Goal: Task Accomplishment & Management: Use online tool/utility

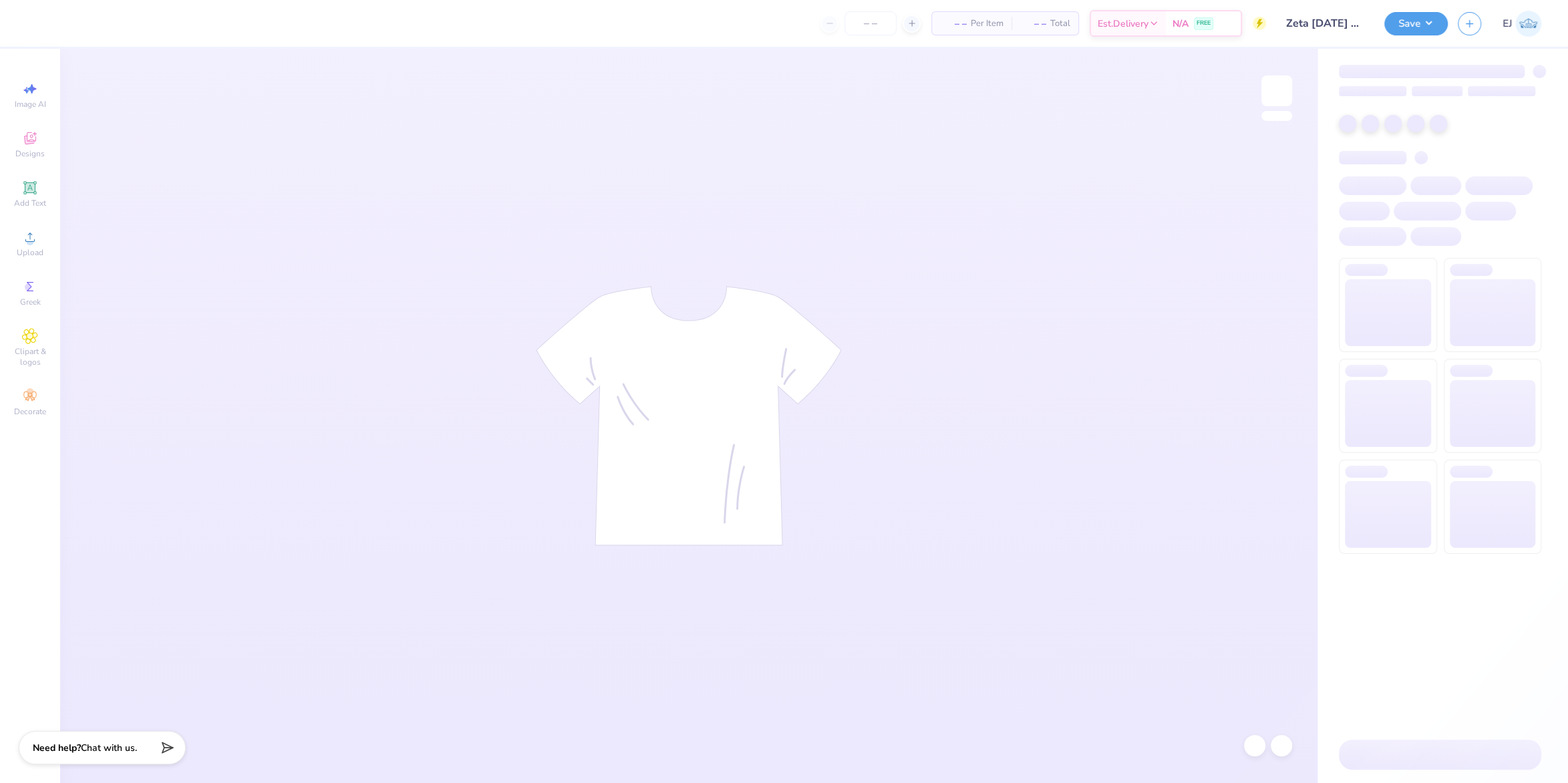
type input "Zeta [DATE] Shirts"
type input "50"
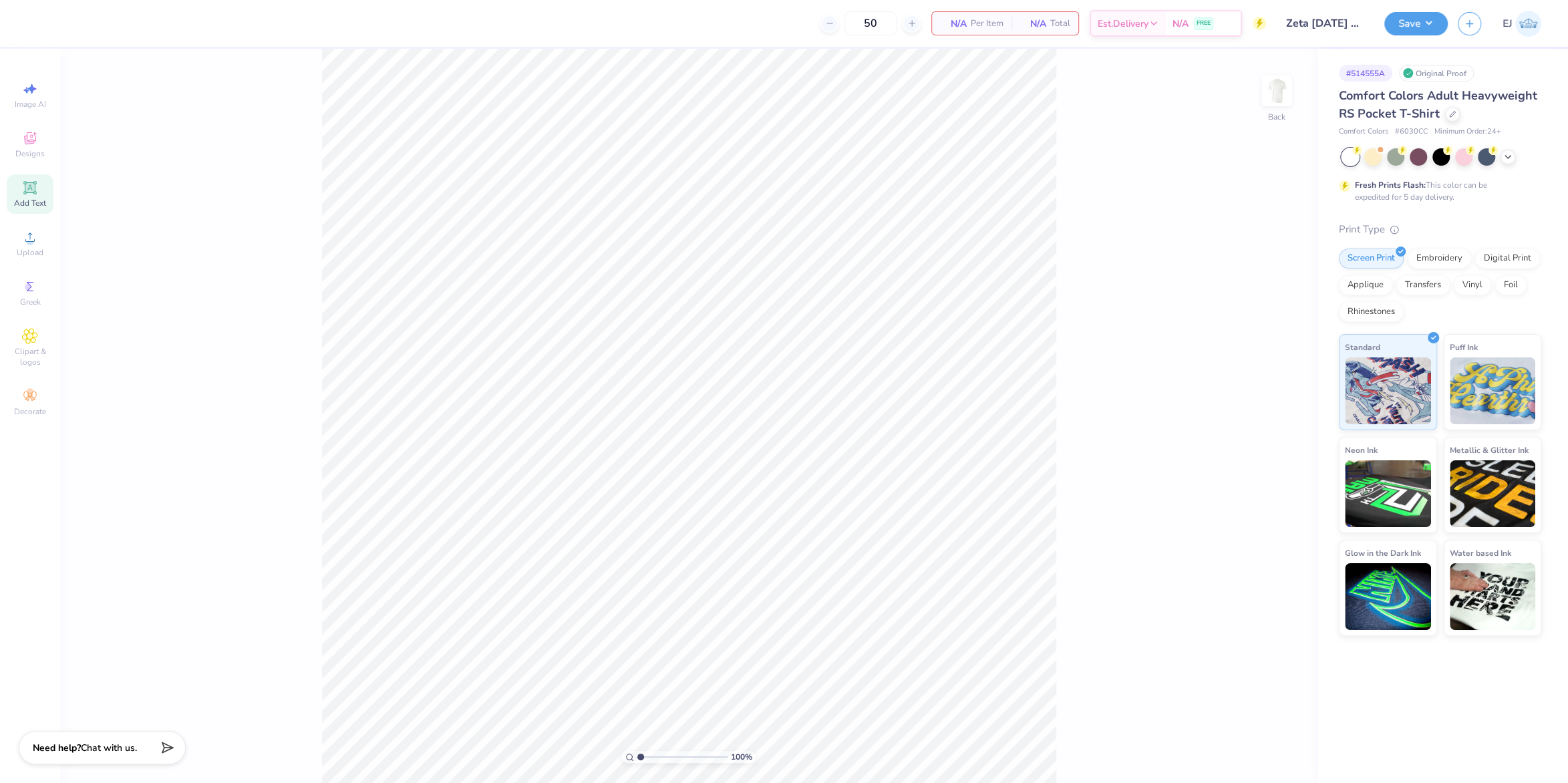
click at [31, 195] on icon at bounding box center [30, 187] width 16 height 16
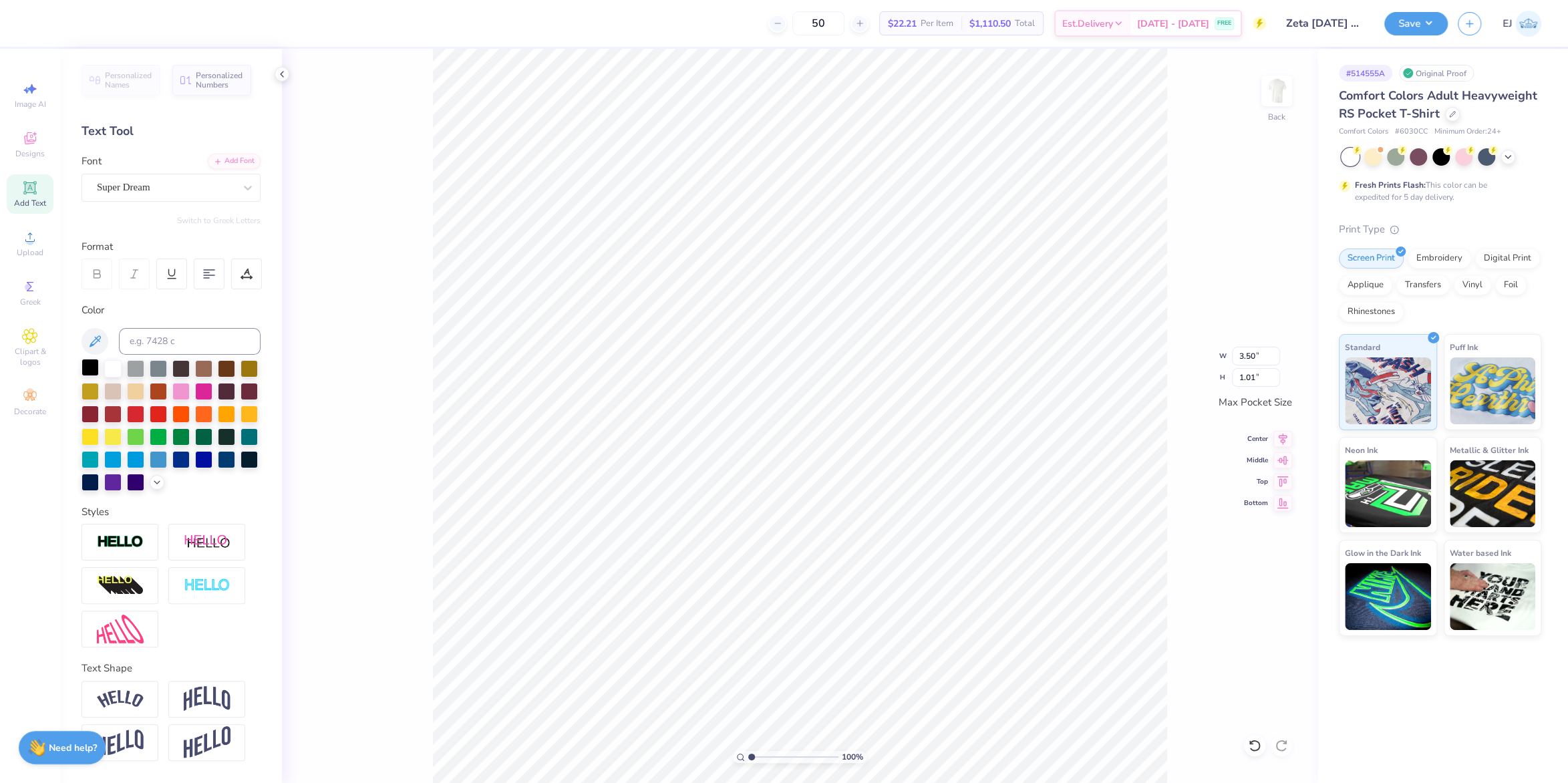
click at [94, 362] on div at bounding box center [90, 367] width 17 height 17
type input "3.44"
type input "0.99"
click at [250, 163] on div "Add Font" at bounding box center [234, 160] width 53 height 16
click at [1276, 106] on img at bounding box center [1276, 91] width 54 height 54
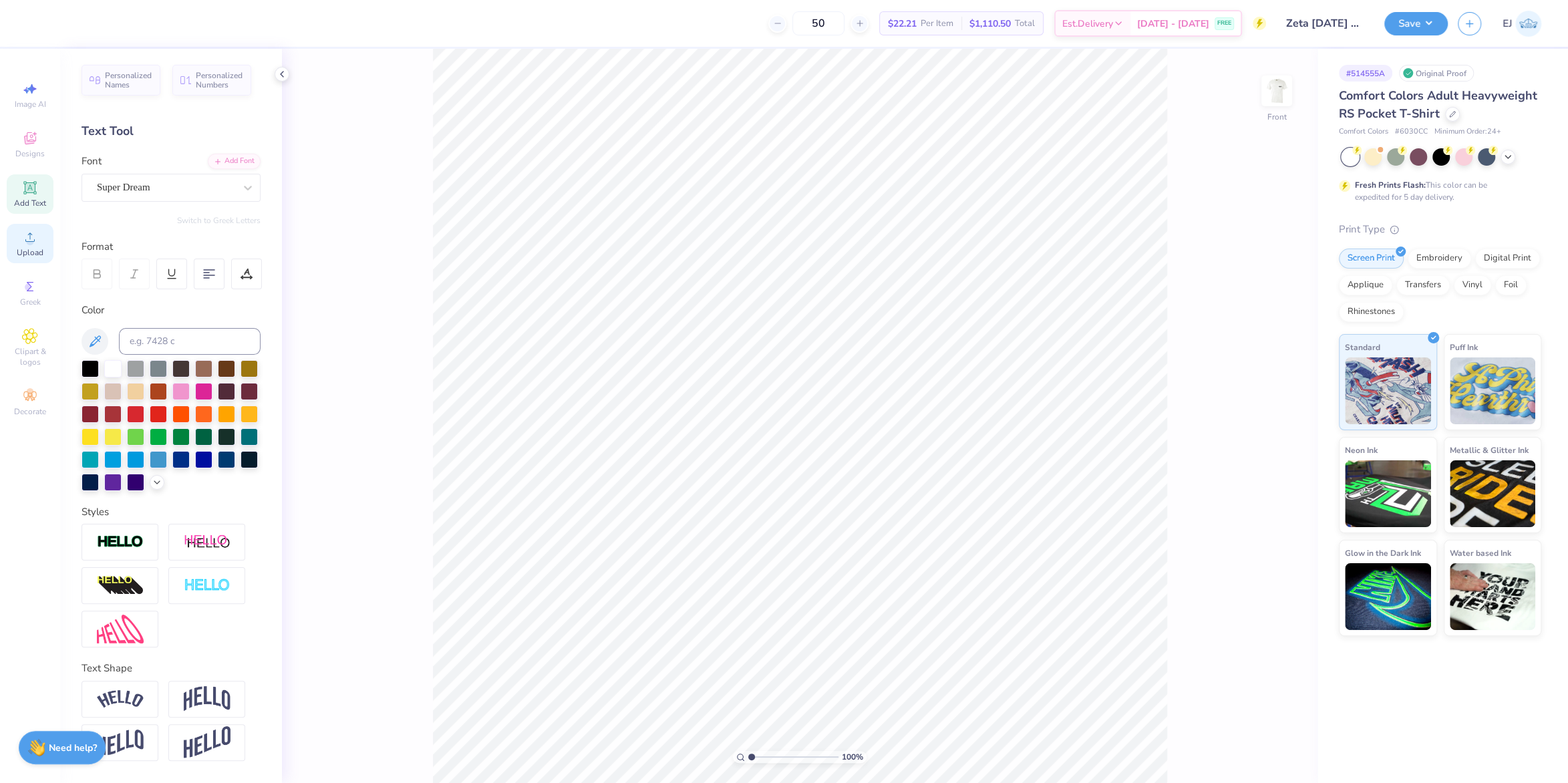
click at [26, 247] on div "Upload" at bounding box center [30, 244] width 47 height 40
click at [30, 242] on circle at bounding box center [30, 241] width 7 height 7
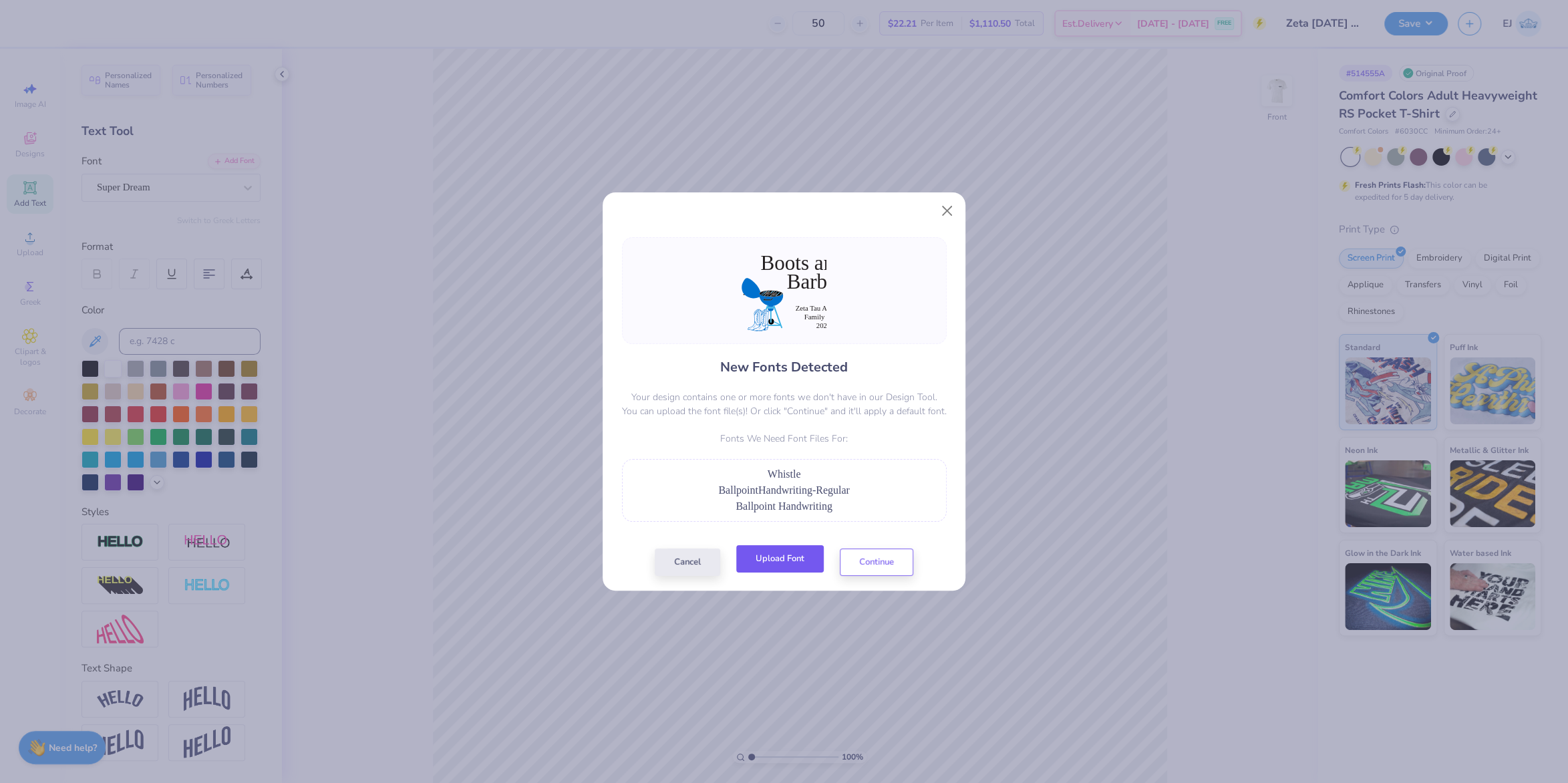
click at [775, 570] on button "Upload Font" at bounding box center [780, 558] width 87 height 27
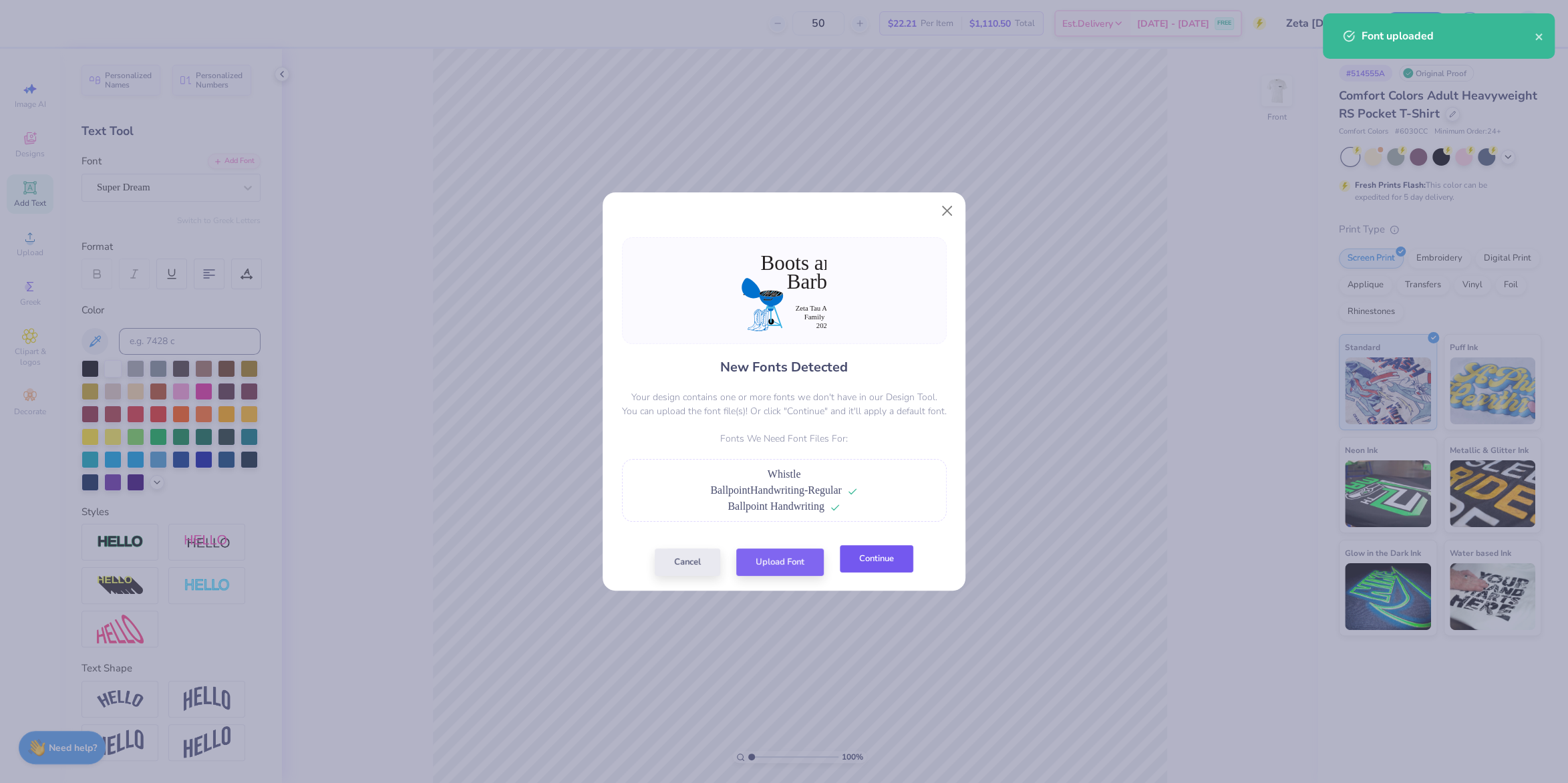
click at [881, 568] on button "Continue" at bounding box center [876, 558] width 73 height 27
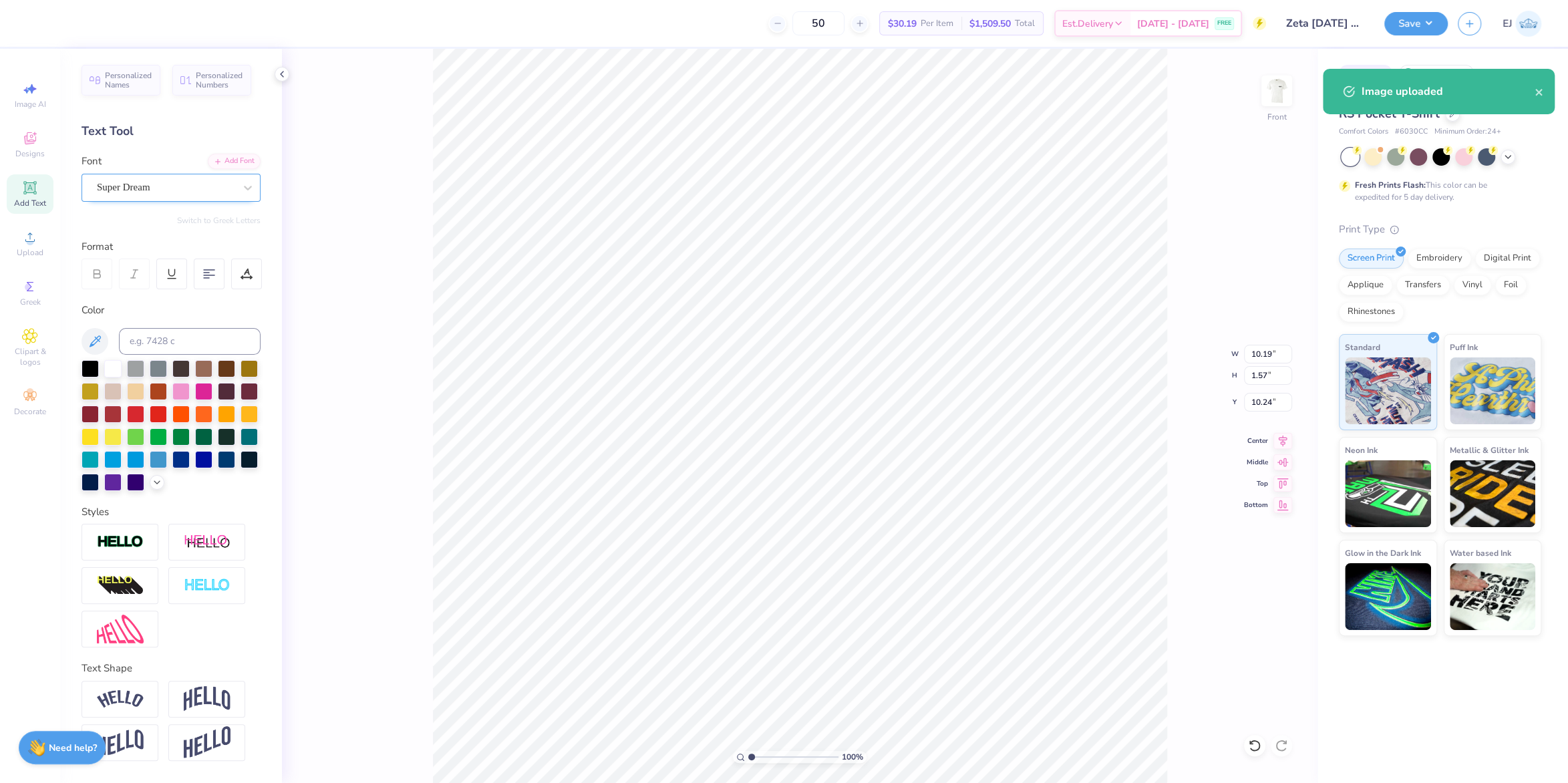
click at [179, 179] on div at bounding box center [166, 188] width 138 height 18
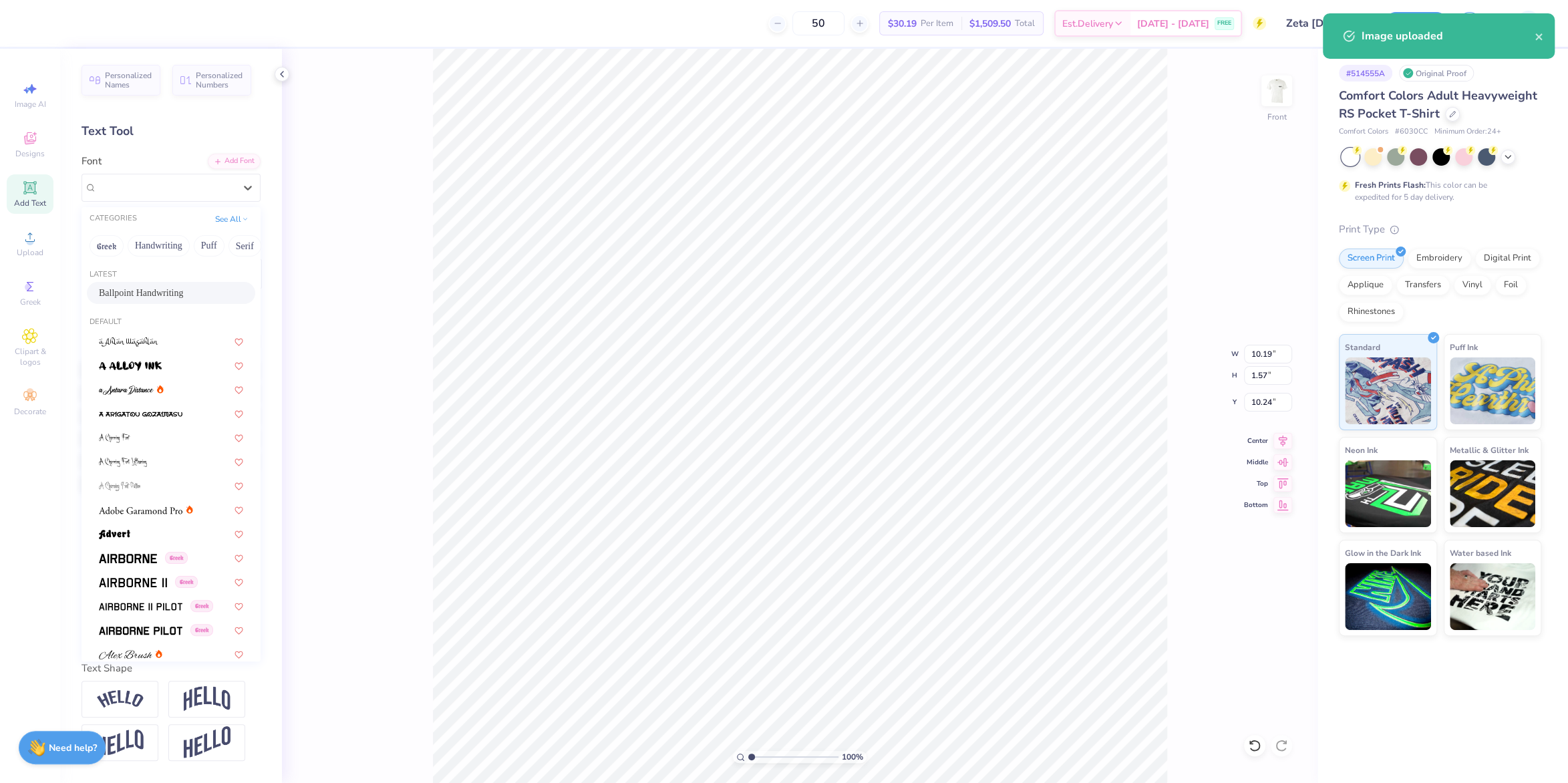
click at [152, 292] on span "Ballpoint Handwriting" at bounding box center [141, 292] width 84 height 14
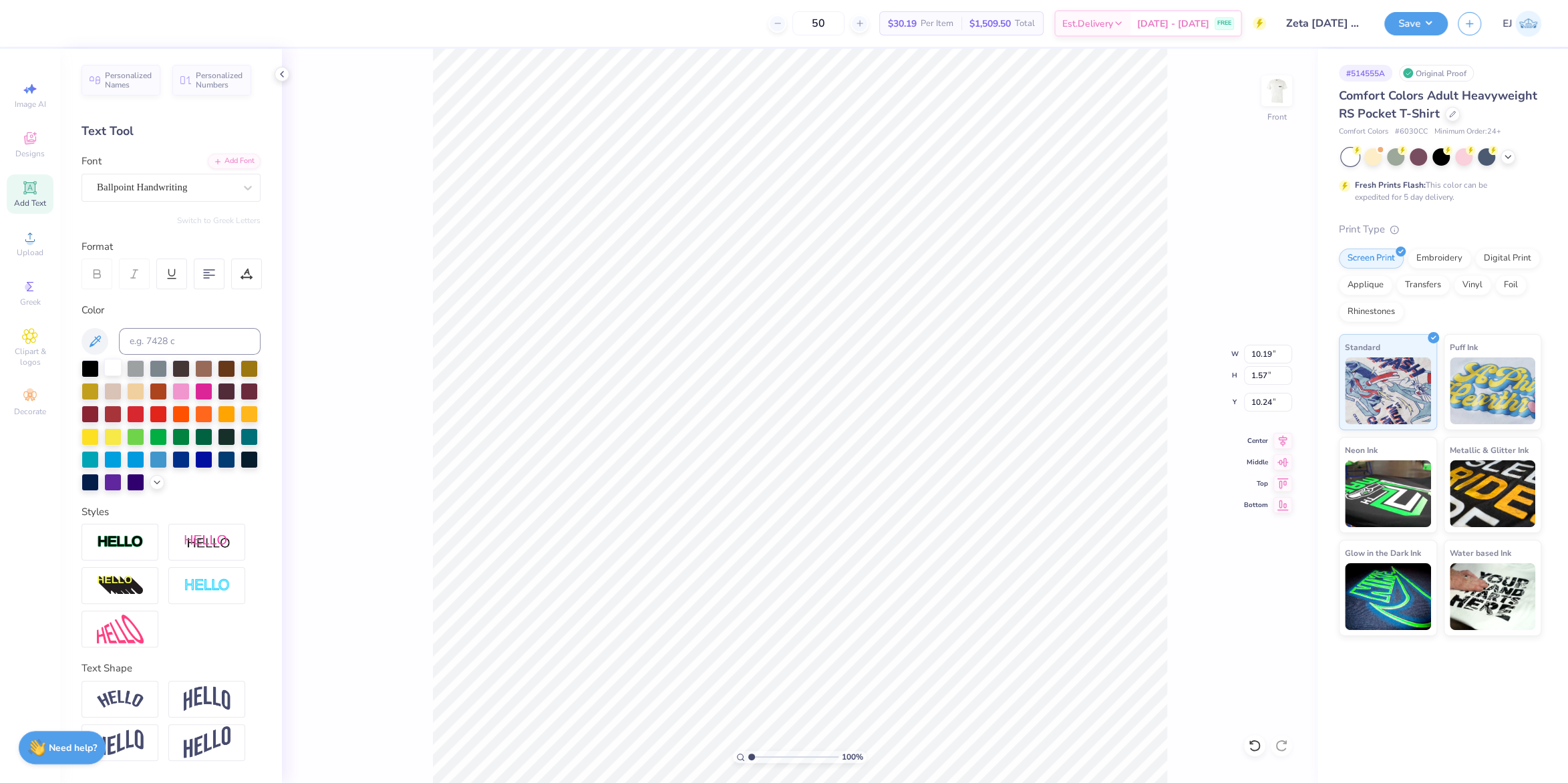
type input "6.12"
type input "1.48"
type input "10.43"
click at [83, 371] on div at bounding box center [90, 367] width 17 height 17
click at [157, 193] on div "Super Dream" at bounding box center [166, 187] width 140 height 21
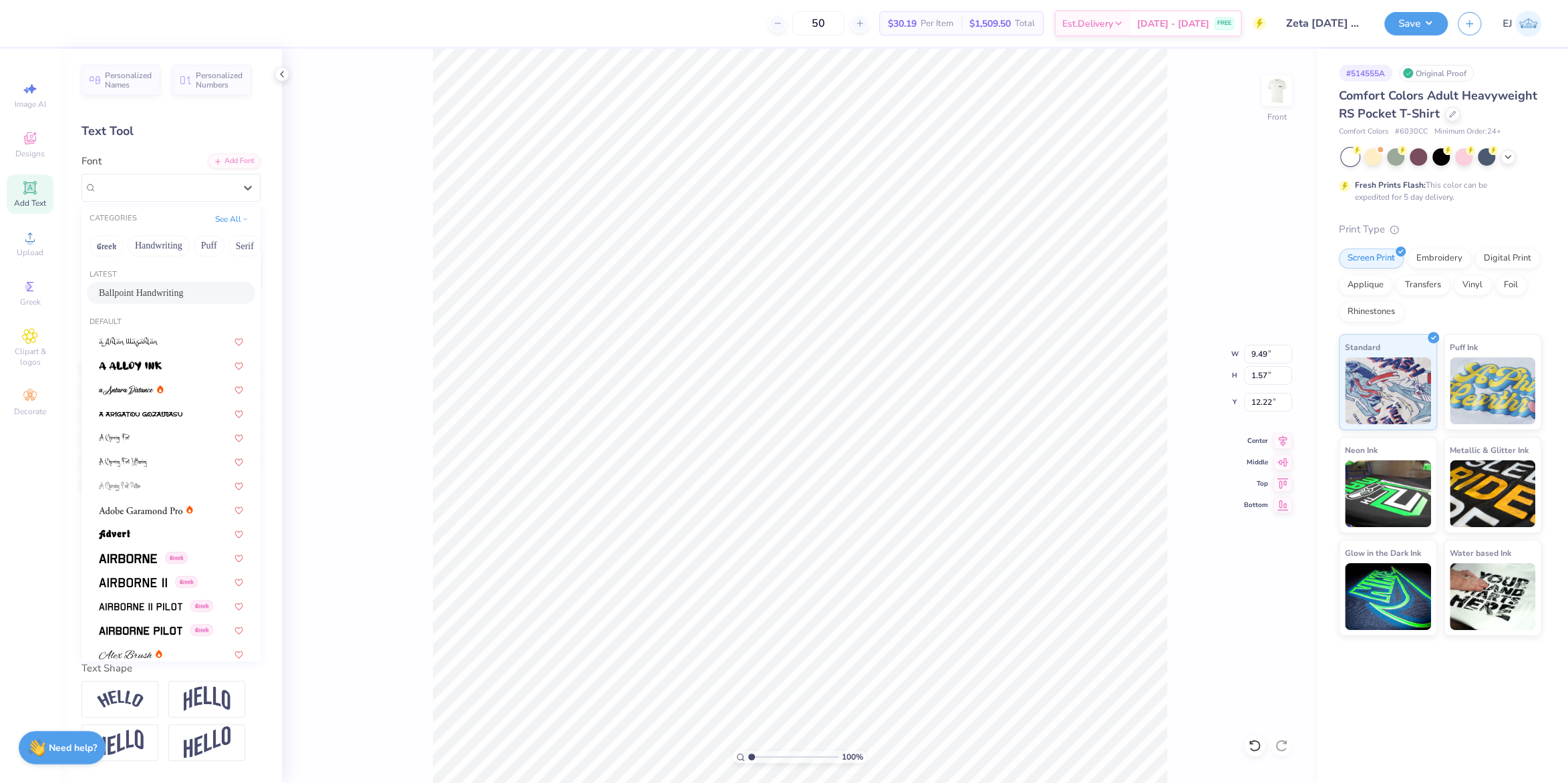
click at [164, 294] on div "Ballpoint Handwriting" at bounding box center [170, 292] width 144 height 14
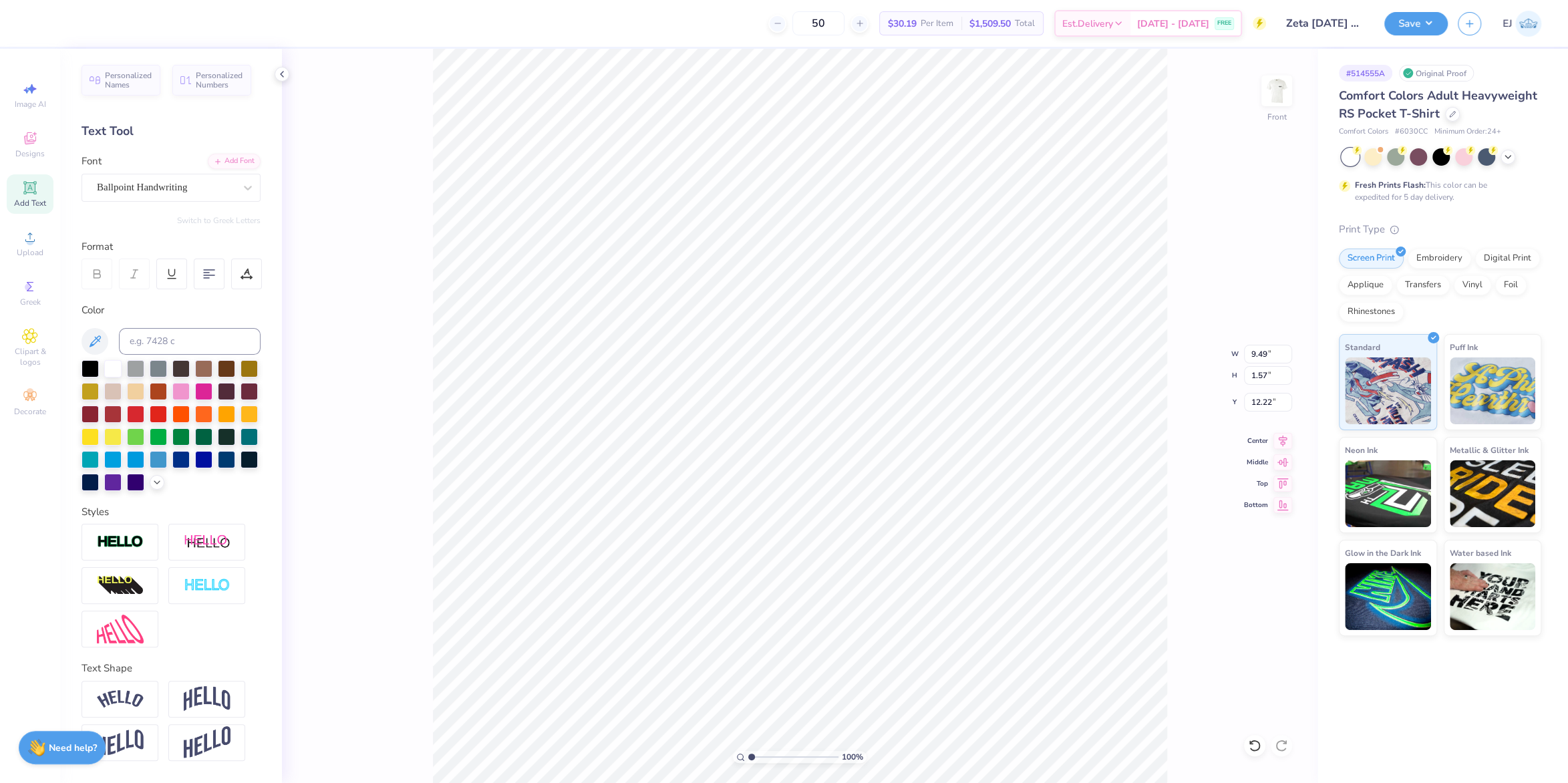
type input "5.46"
type input "1.52"
type input "12.38"
drag, startPoint x: 92, startPoint y: 366, endPoint x: 194, endPoint y: 368, distance: 102.0
click at [93, 366] on div at bounding box center [90, 368] width 17 height 17
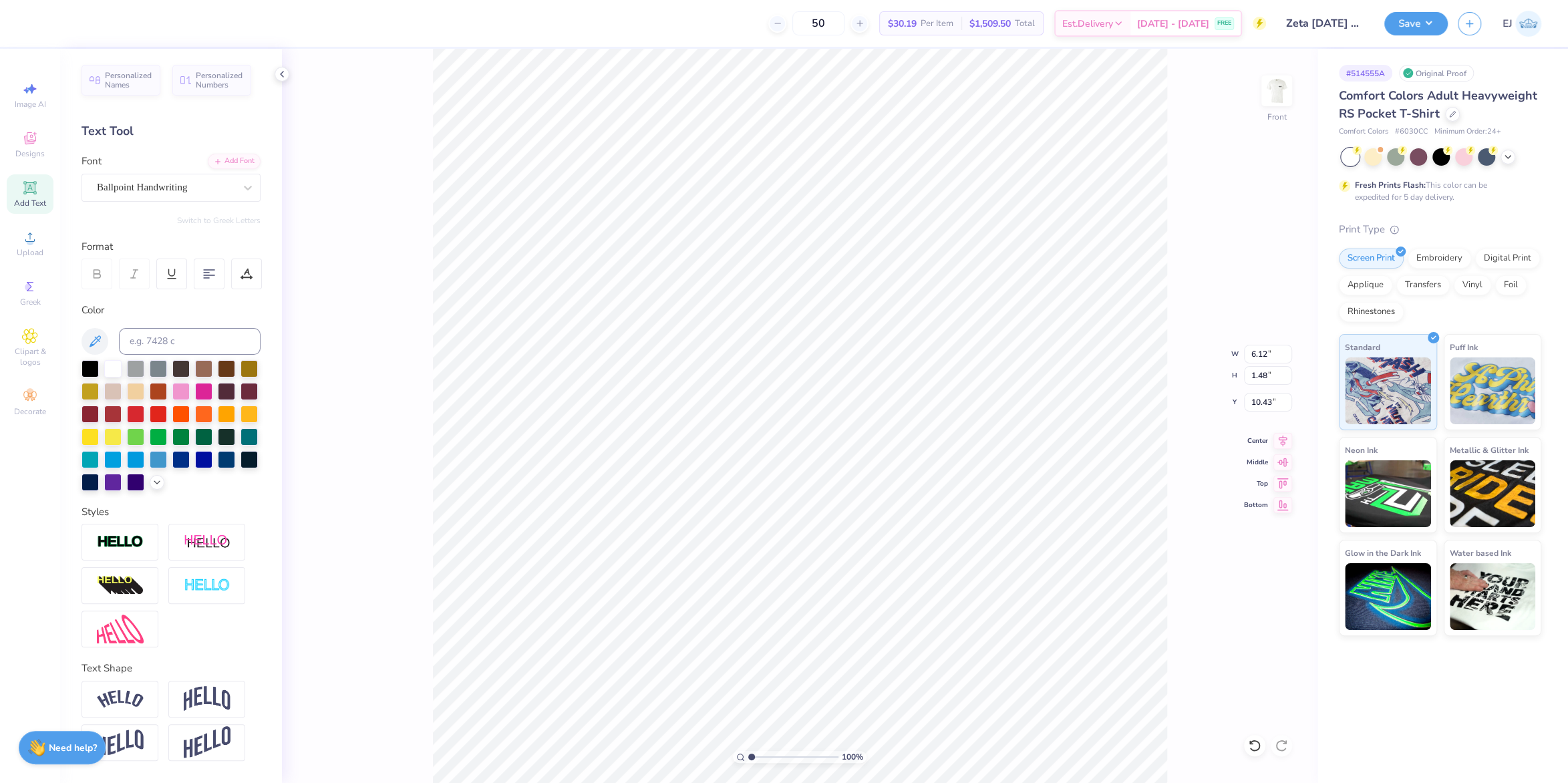
type input "8.22"
type input "3.48"
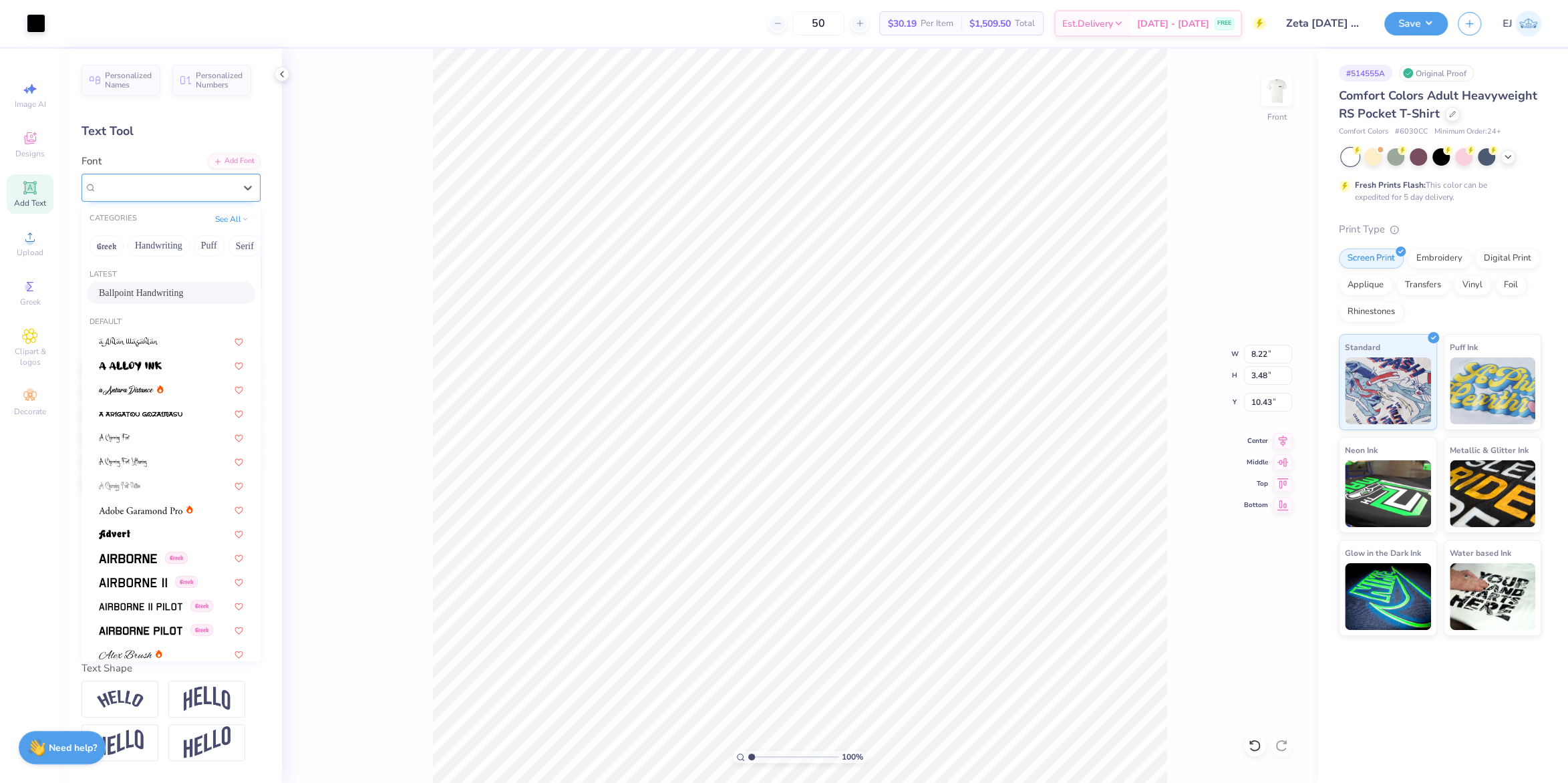
click at [203, 187] on div "Ballpoint Handwriting" at bounding box center [166, 187] width 140 height 21
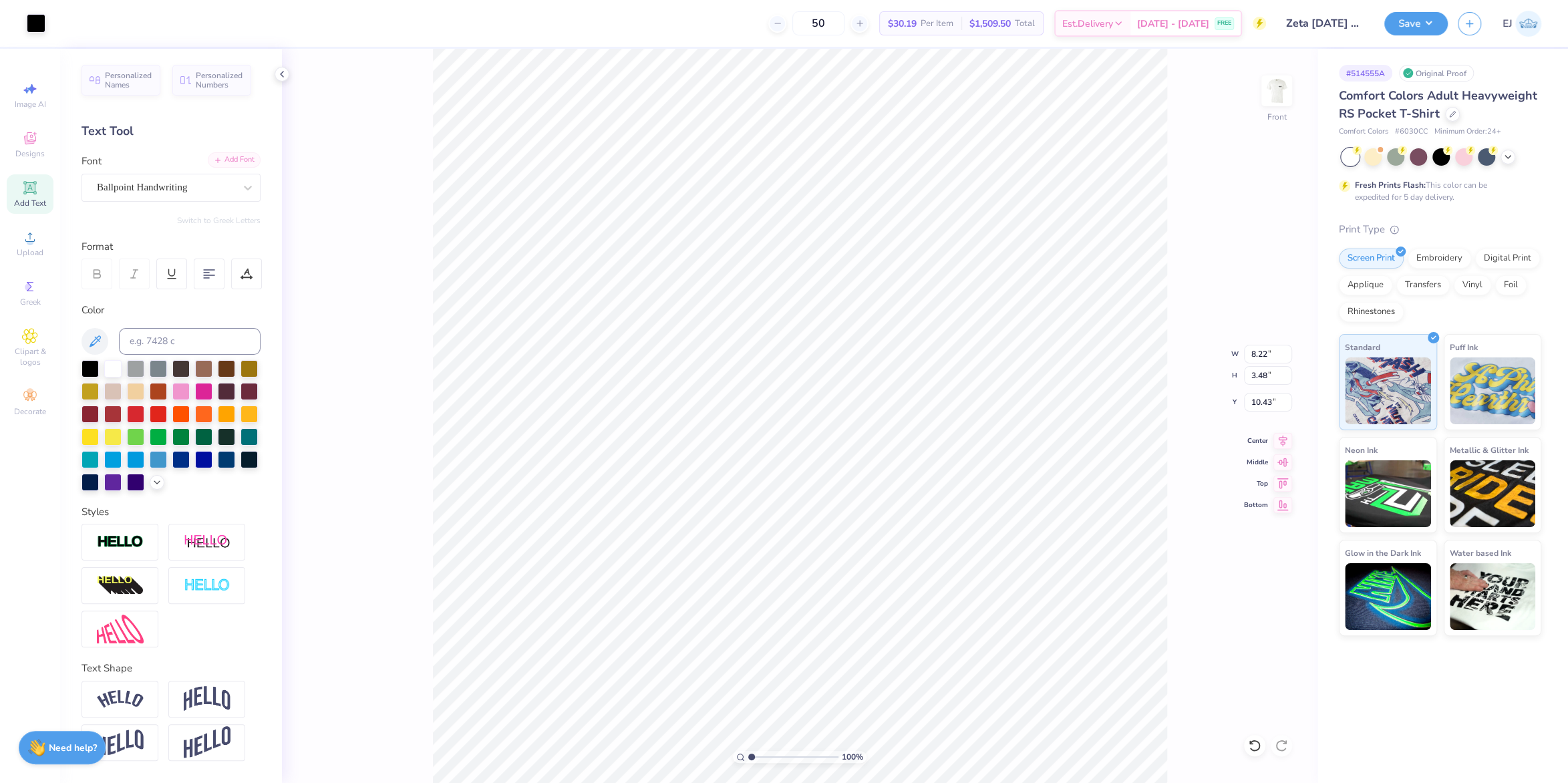
click at [239, 163] on div "Add Font" at bounding box center [234, 160] width 53 height 16
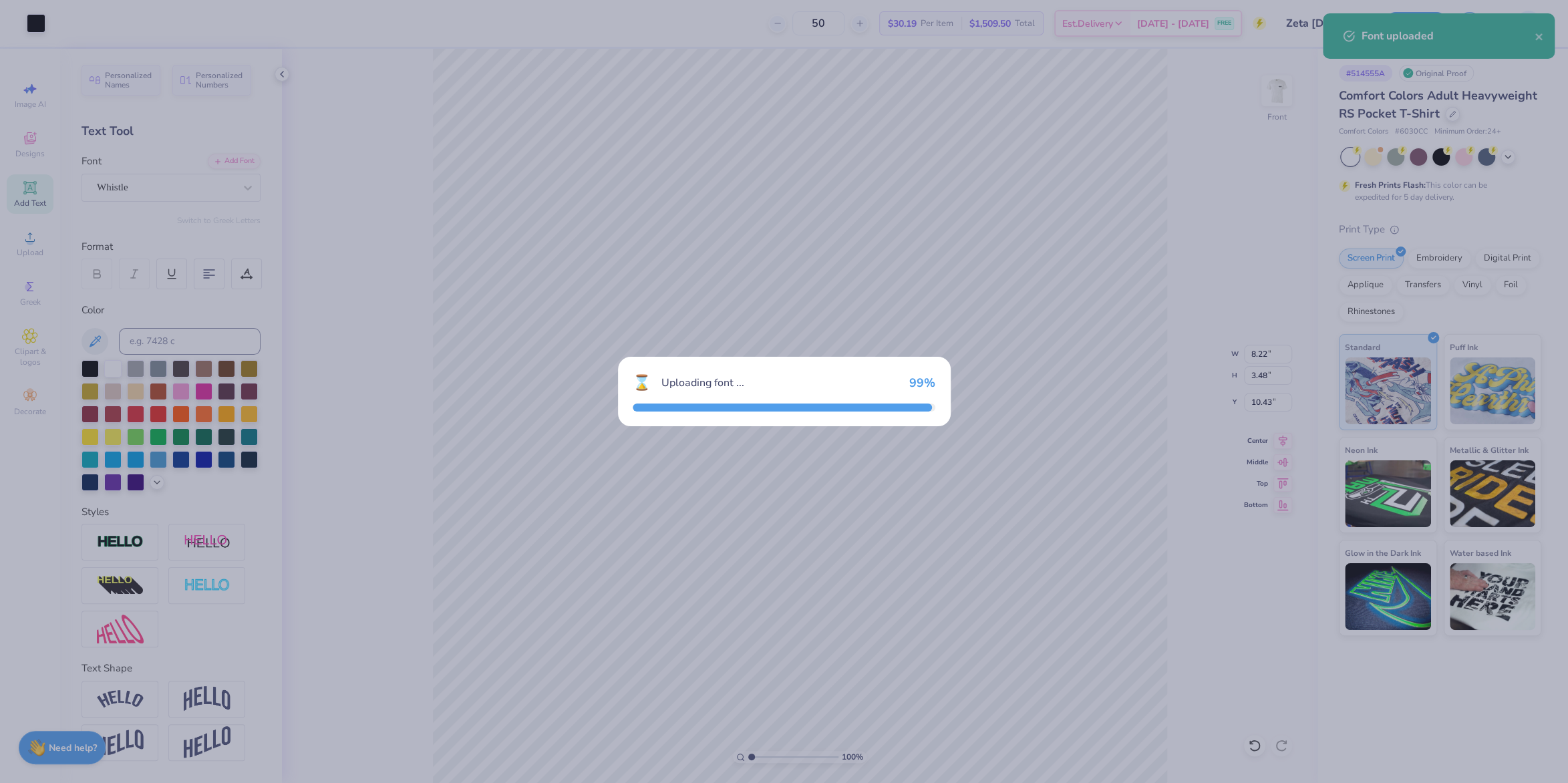
type input "7.64"
type input "4.22"
type input "9.69"
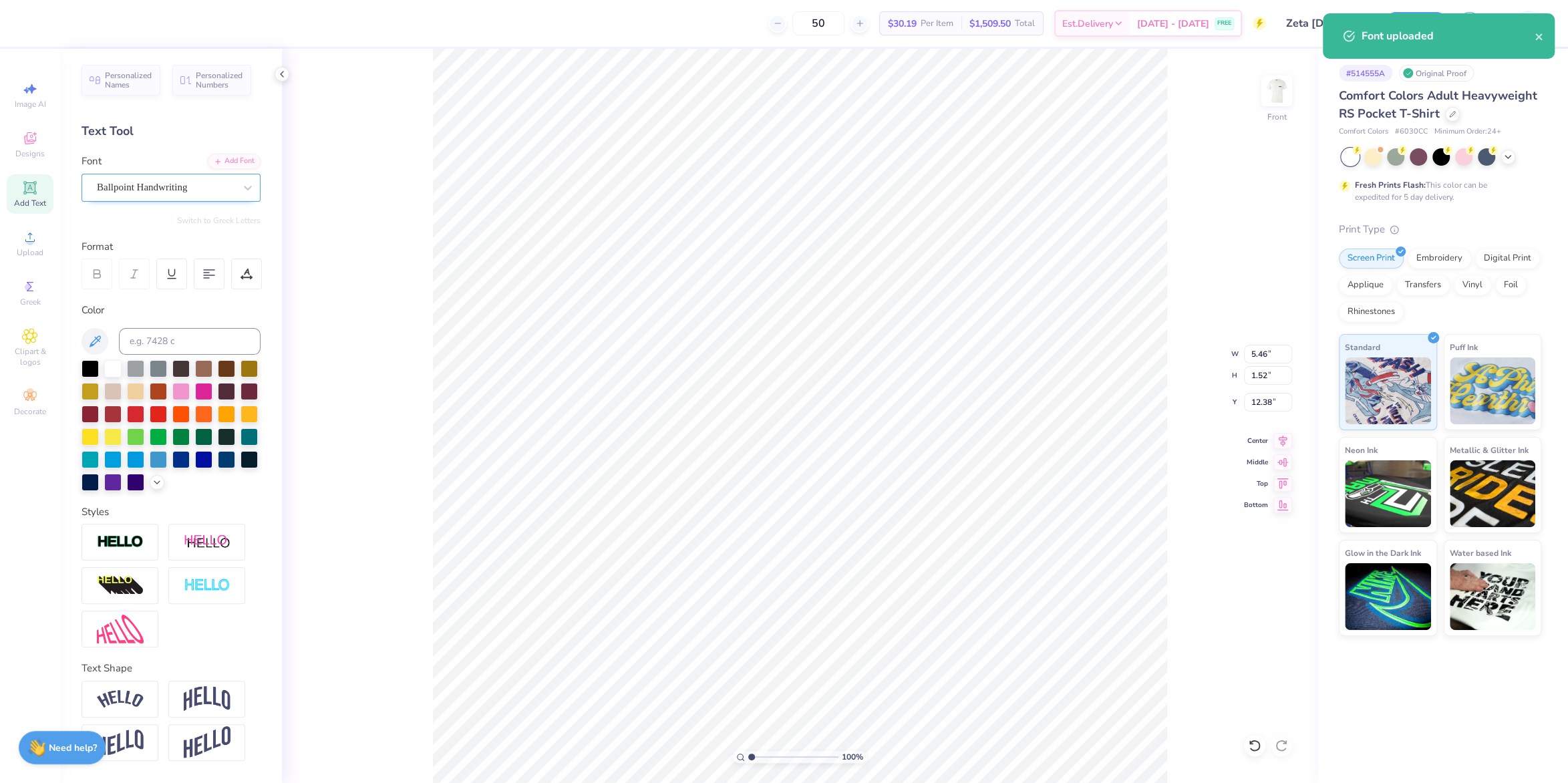
click at [152, 193] on div "Ballpoint Handwriting" at bounding box center [166, 187] width 140 height 21
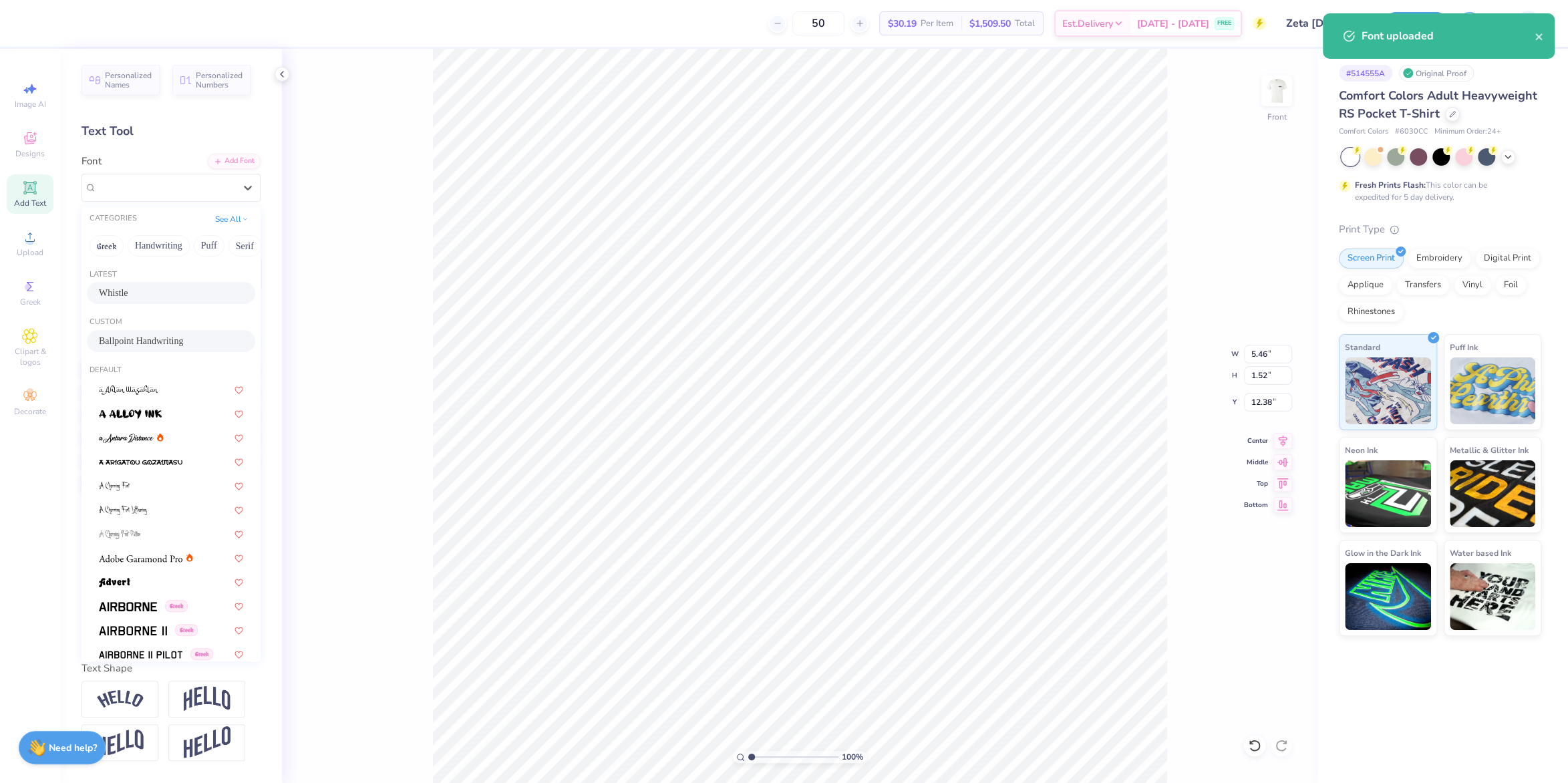
click at [157, 299] on div "Whistle" at bounding box center [170, 292] width 144 height 14
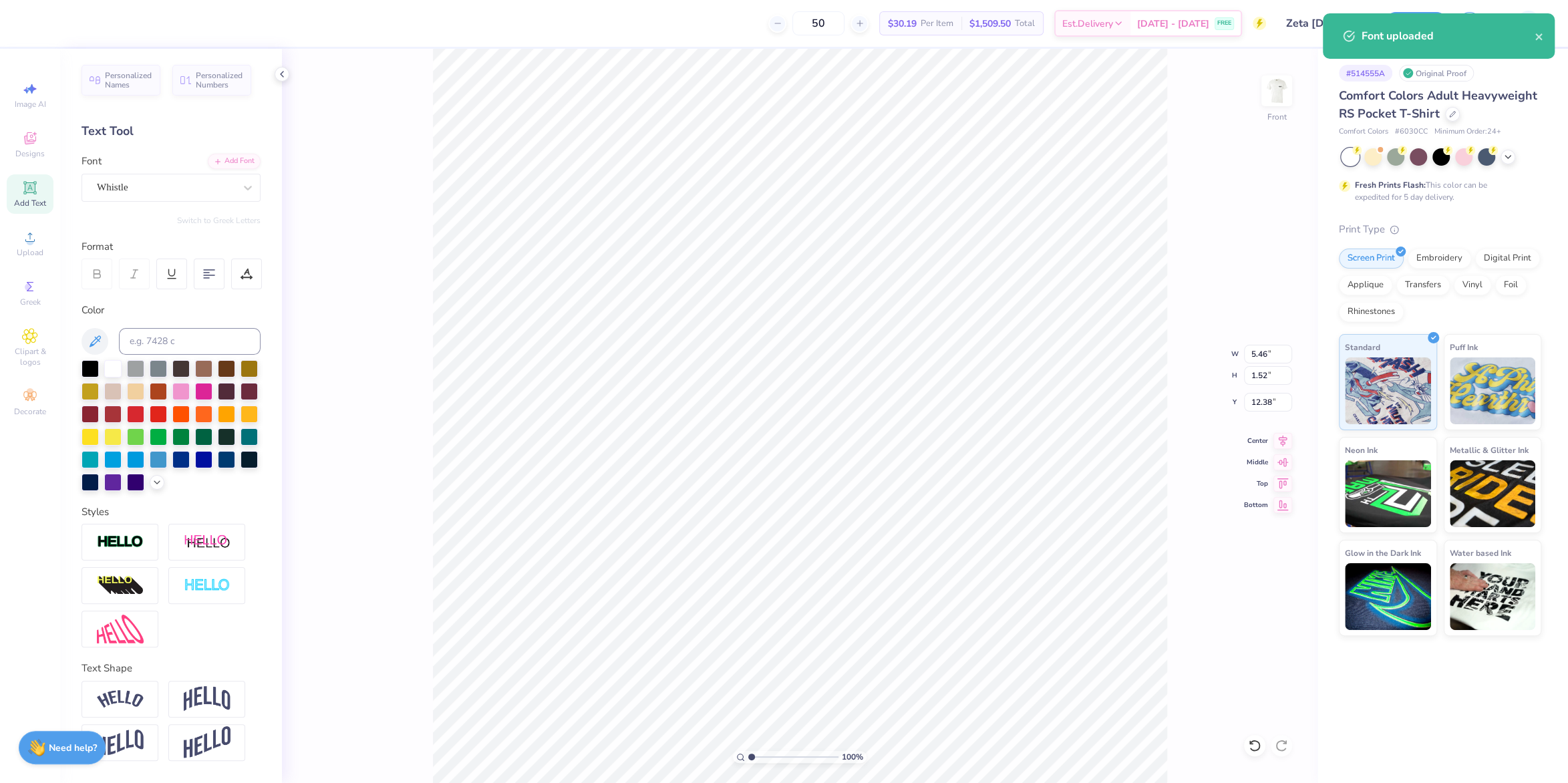
type input "4.19"
type input "2.96"
type input "11.67"
click at [203, 271] on div at bounding box center [208, 273] width 30 height 30
type input "5.10"
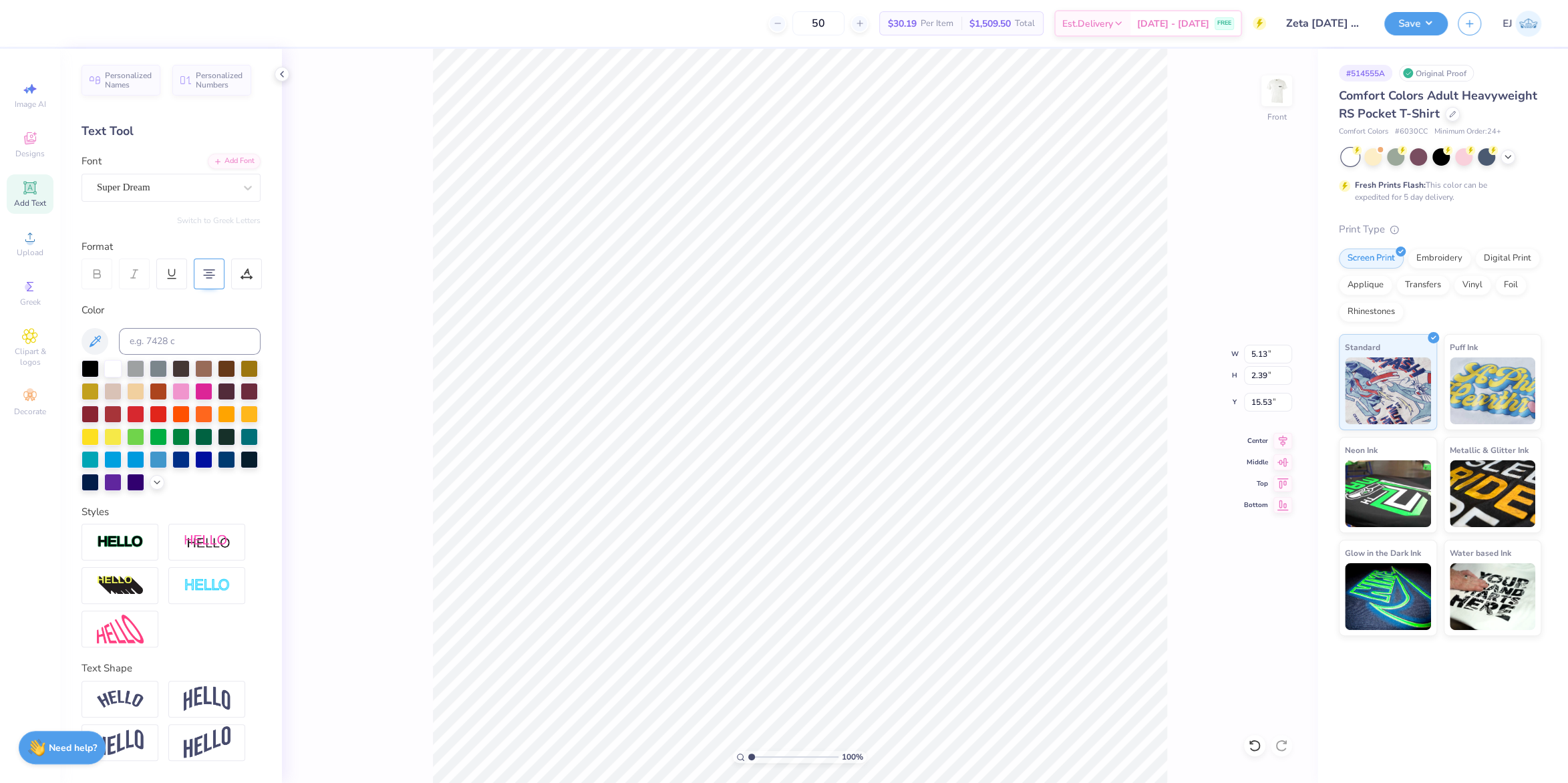
type input "2.36"
type input "15.59"
click at [207, 277] on icon at bounding box center [209, 273] width 12 height 12
click at [203, 185] on div "Super Dream" at bounding box center [166, 187] width 140 height 21
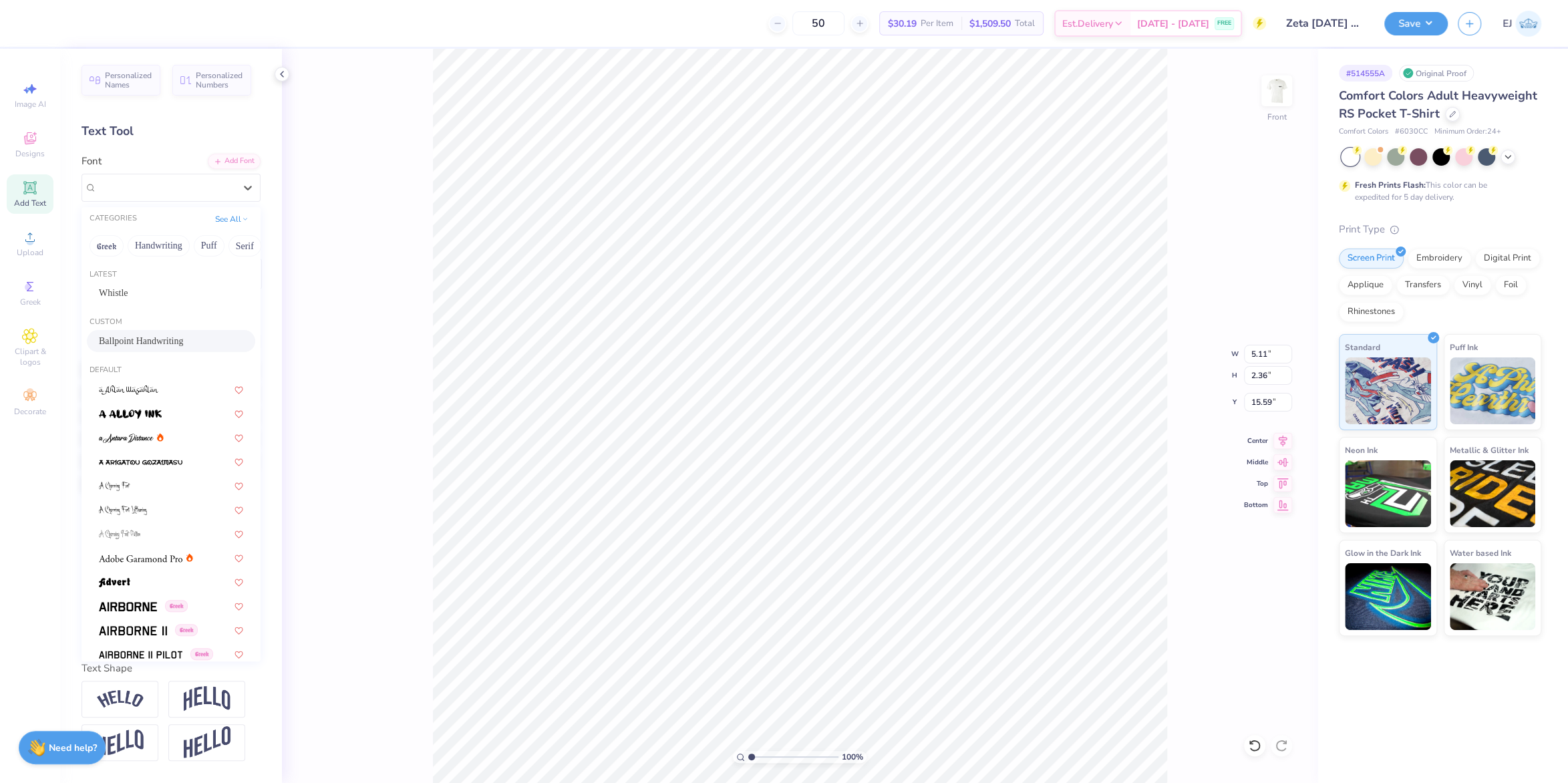
click at [143, 337] on span "Ballpoint Handwriting" at bounding box center [141, 341] width 84 height 14
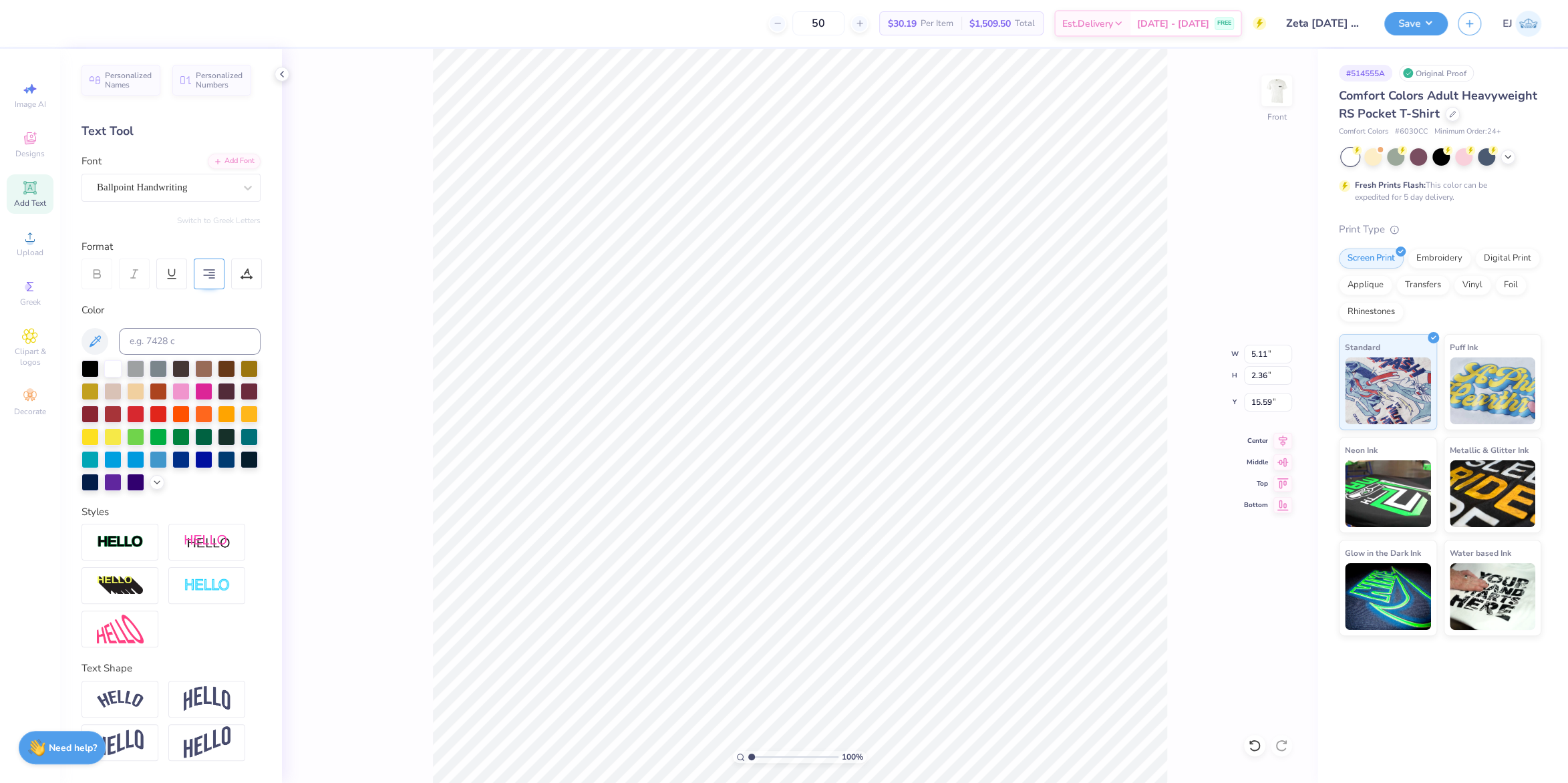
type input "3.24"
type input "2.35"
type input "15.60"
type input "9.80"
type input "7.90"
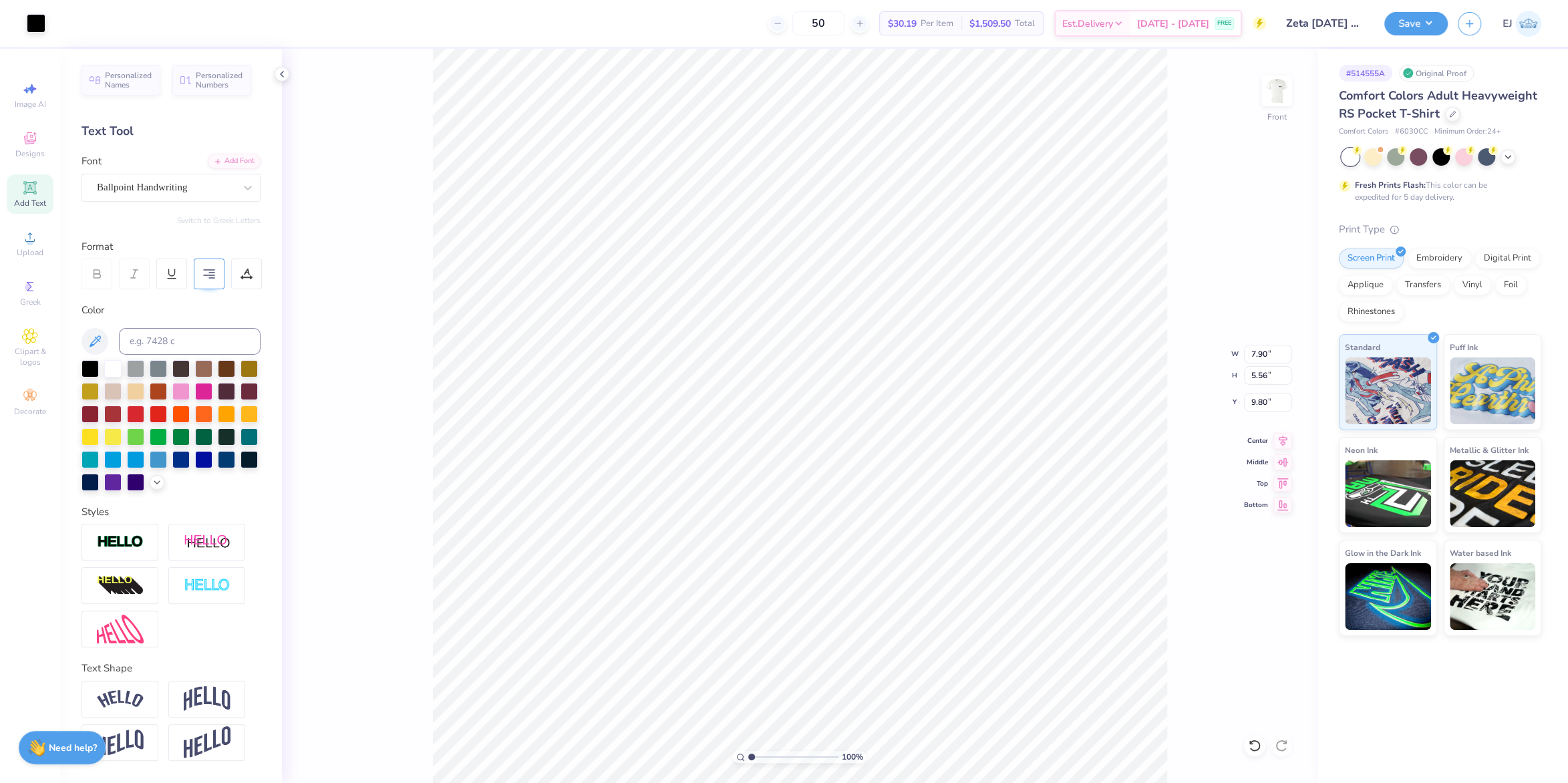
type input "5.56"
type input "9.20"
type input "15.48"
type input "9.46"
type input "7.36"
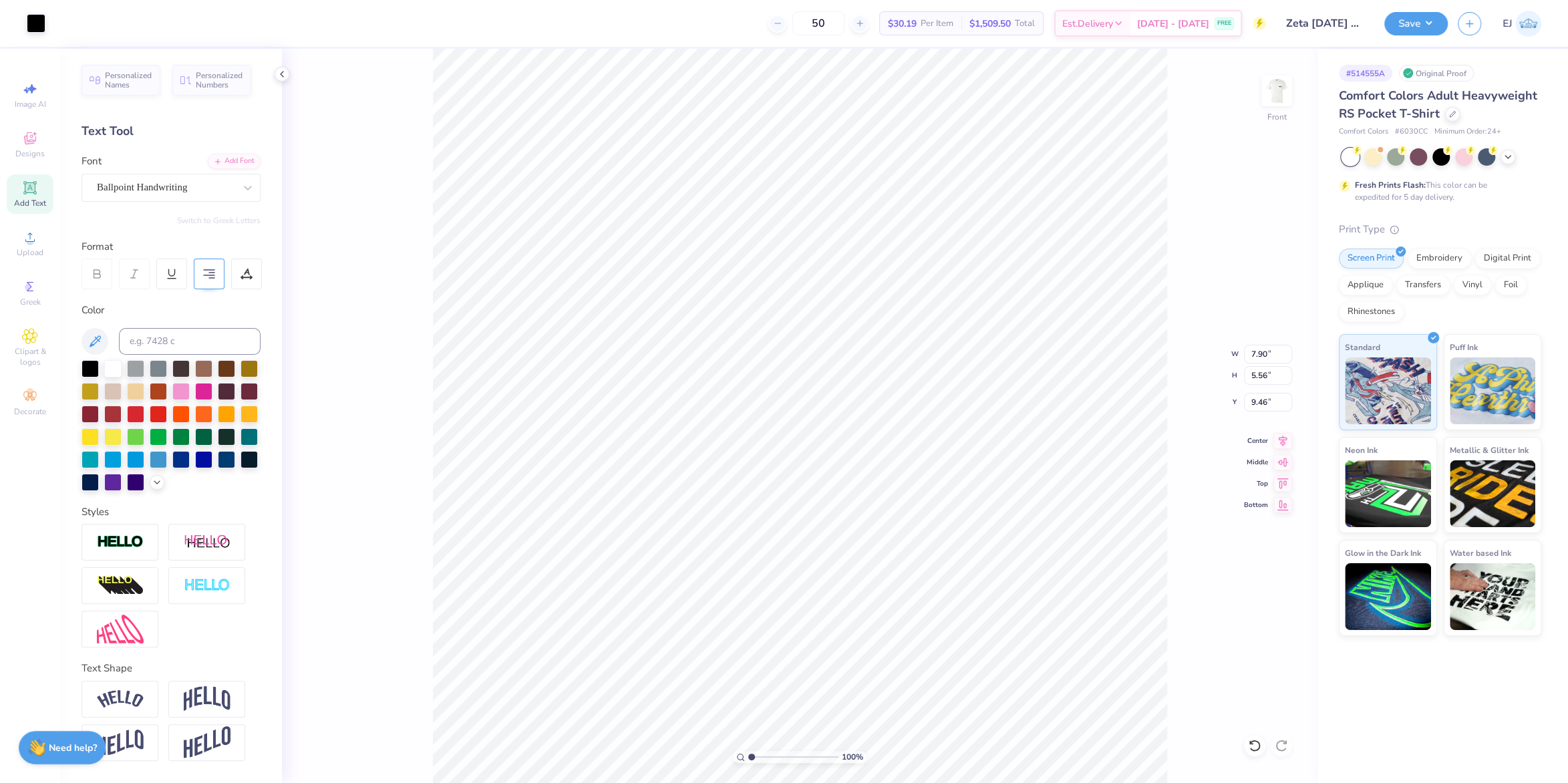
type input "5.18"
type input "9.54"
type input "3.24"
type input "2.35"
type input "15.48"
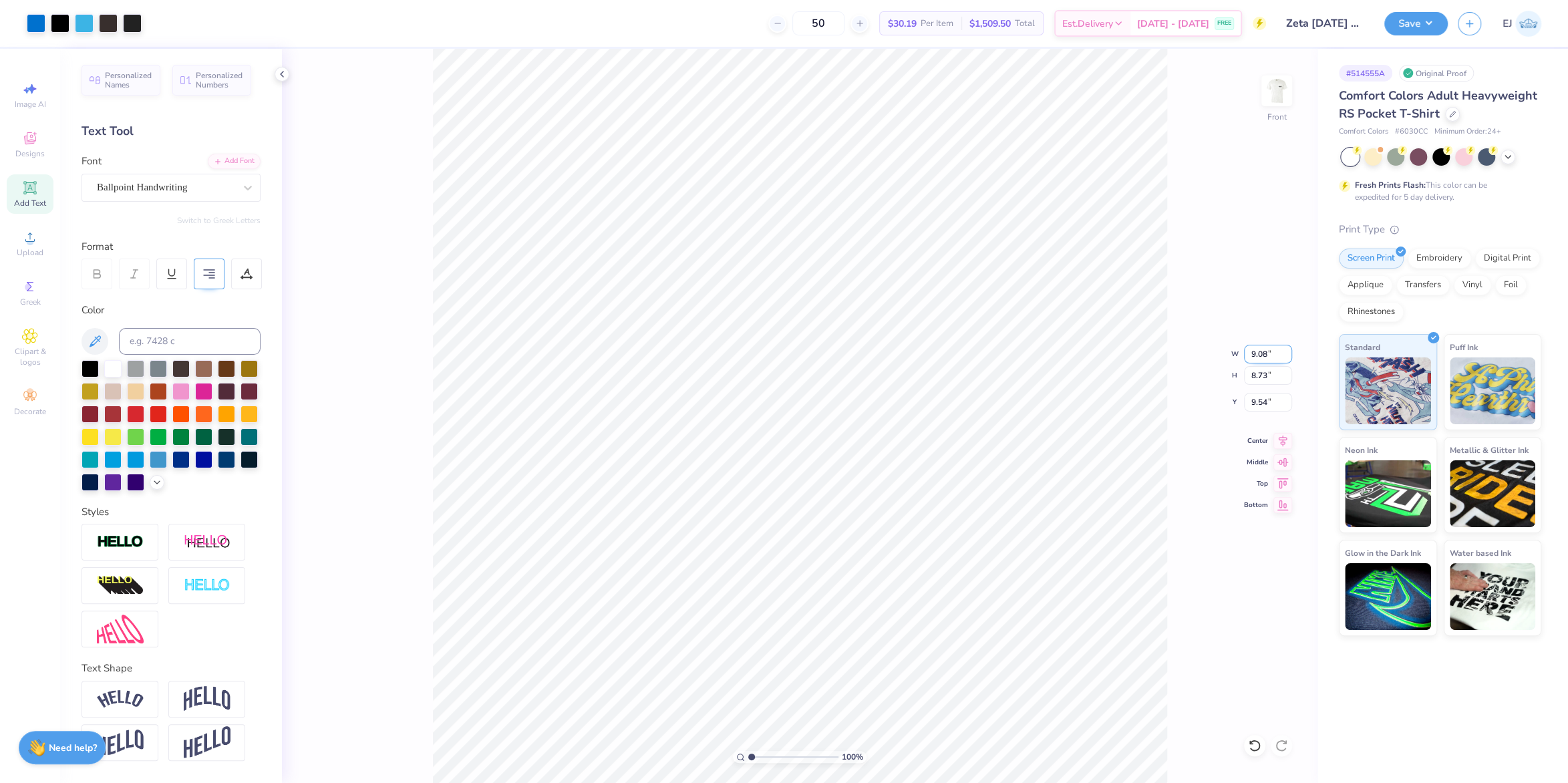
click at [1259, 359] on input "9.08" at bounding box center [1268, 354] width 48 height 19
type input "2"
type input "12.50"
type input "12.03"
type input "3.00"
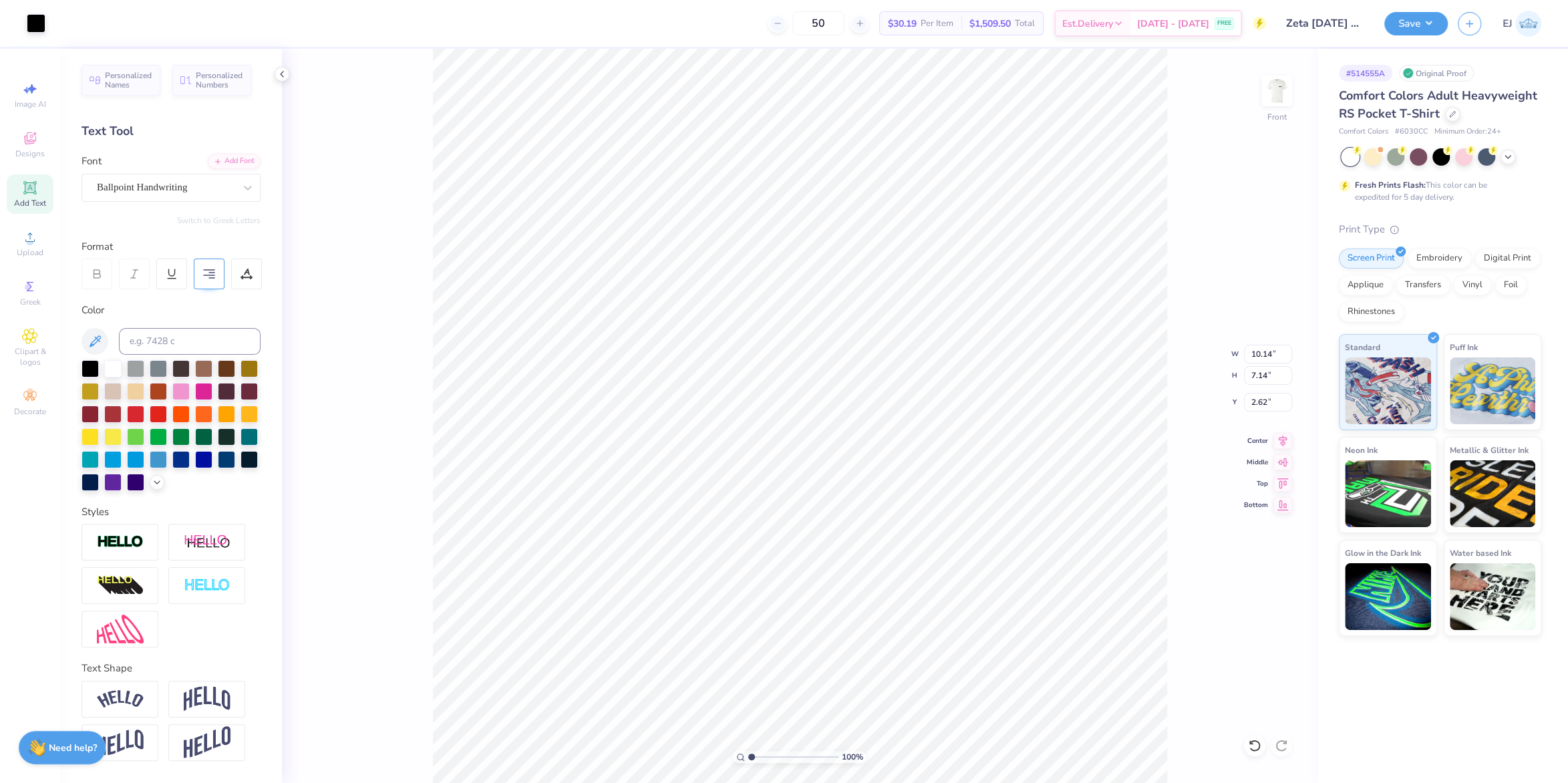
type input "3.00"
type input "11.79"
type input "10.20"
type input "7.18"
type input "3.00"
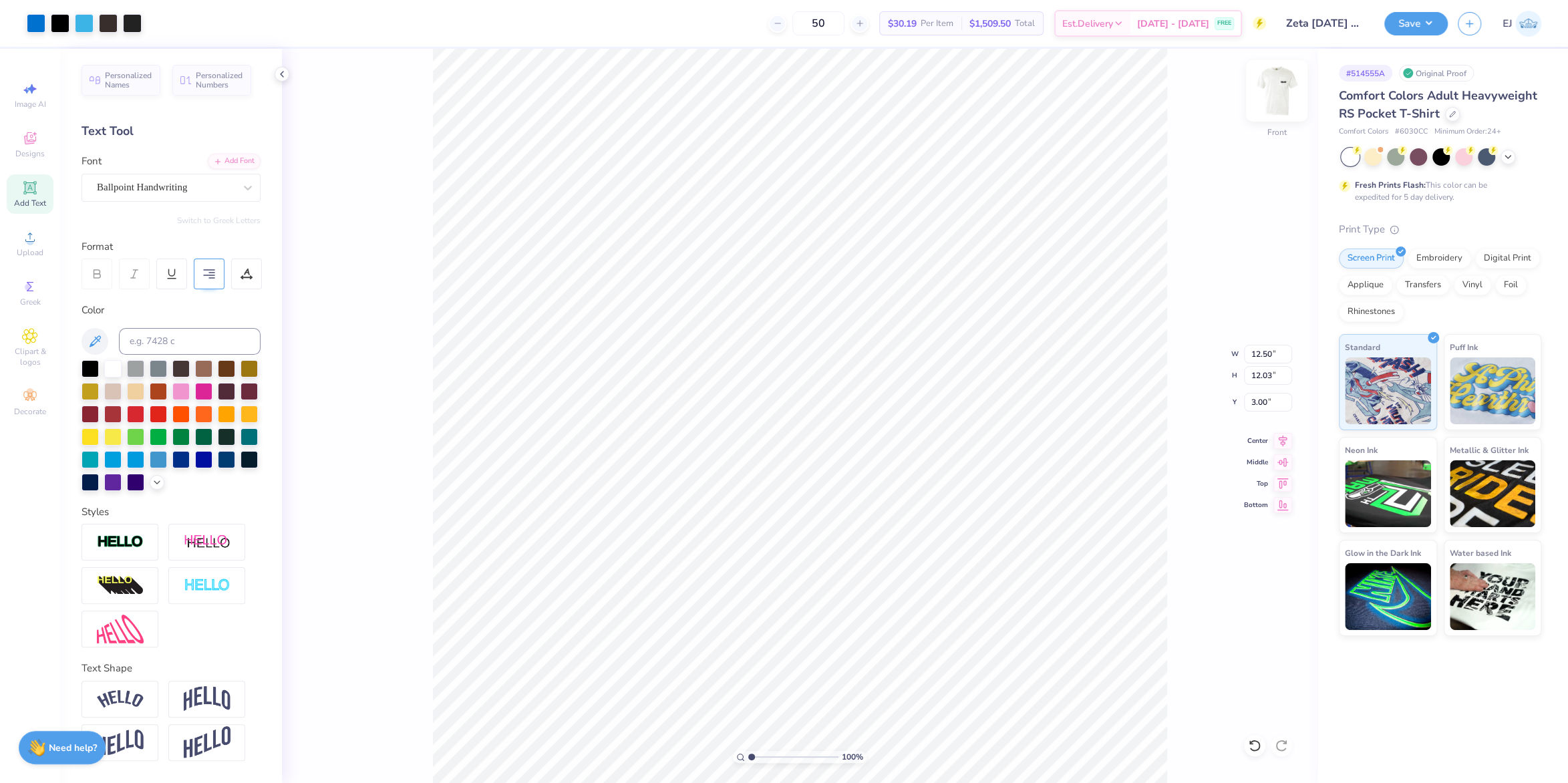
click at [1262, 99] on img at bounding box center [1276, 91] width 54 height 54
click at [138, 172] on div "Font Super Dream" at bounding box center [170, 178] width 179 height 48
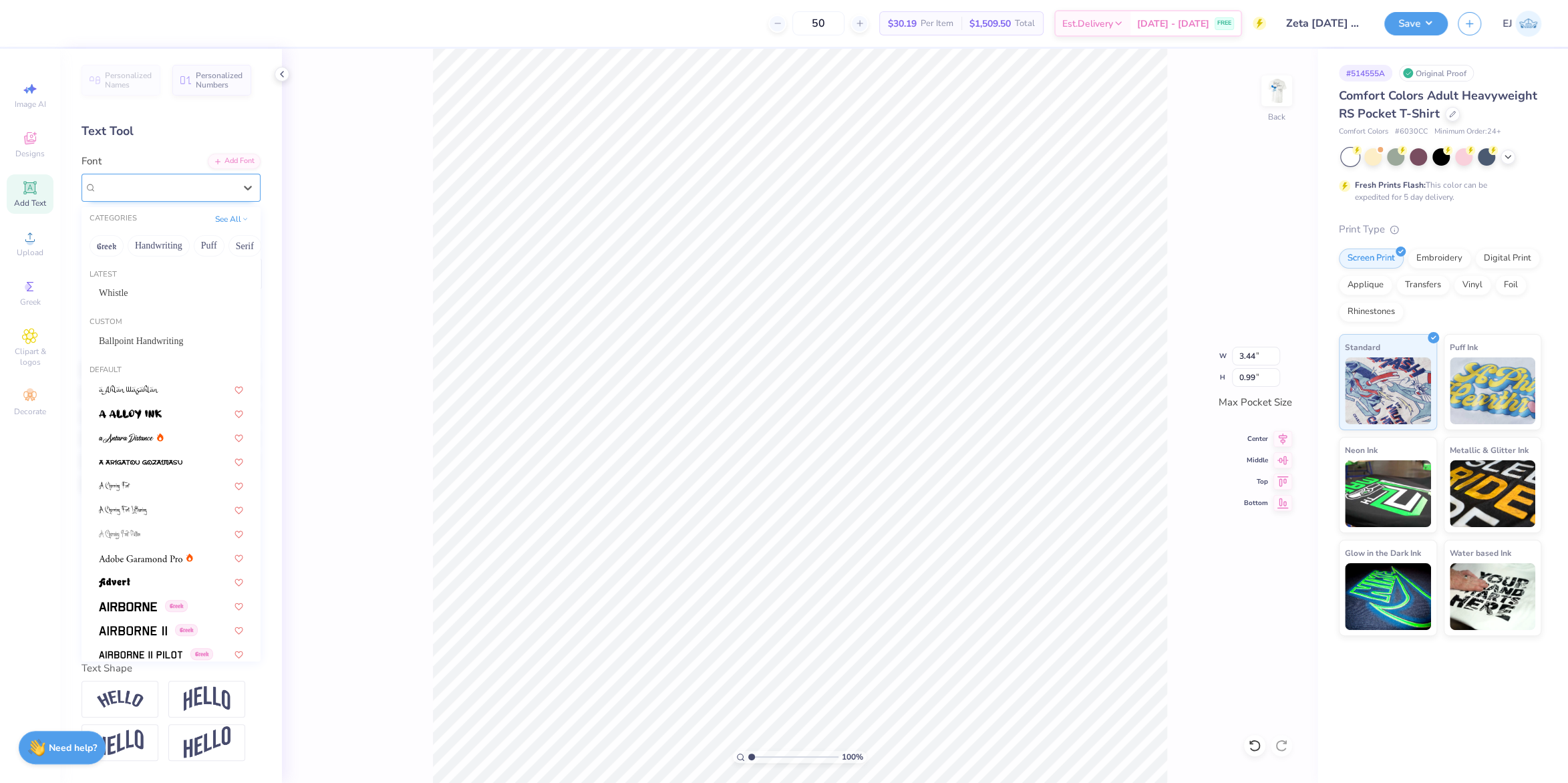
click at [140, 176] on div "Super Dream" at bounding box center [170, 188] width 179 height 28
click at [132, 335] on span "Ballpoint Handwriting" at bounding box center [141, 341] width 84 height 14
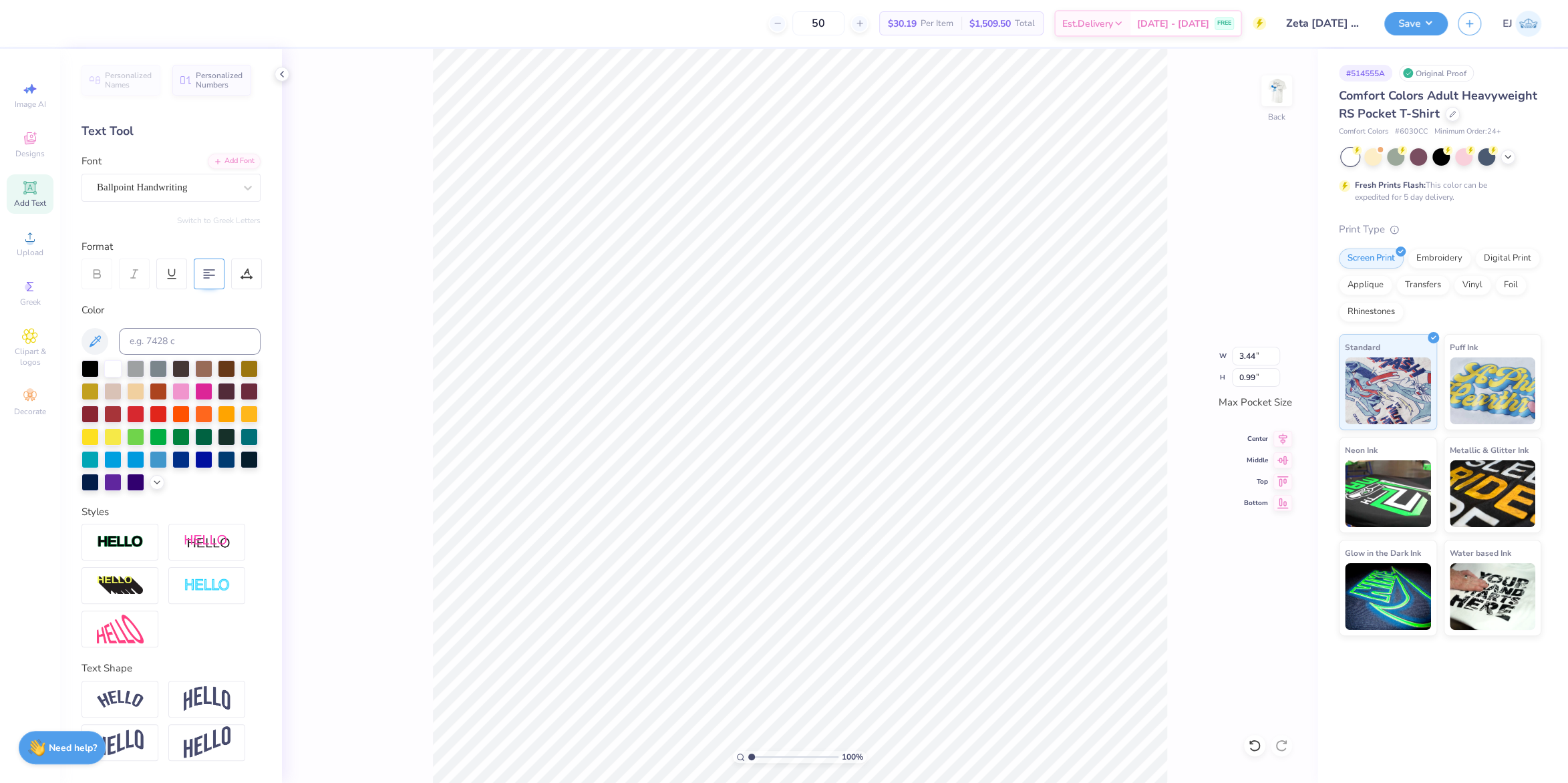
type input "2.05"
type input "0.96"
type textarea "ZETA"
type input "2.00"
click at [1249, 350] on input "2.00" at bounding box center [1256, 356] width 48 height 19
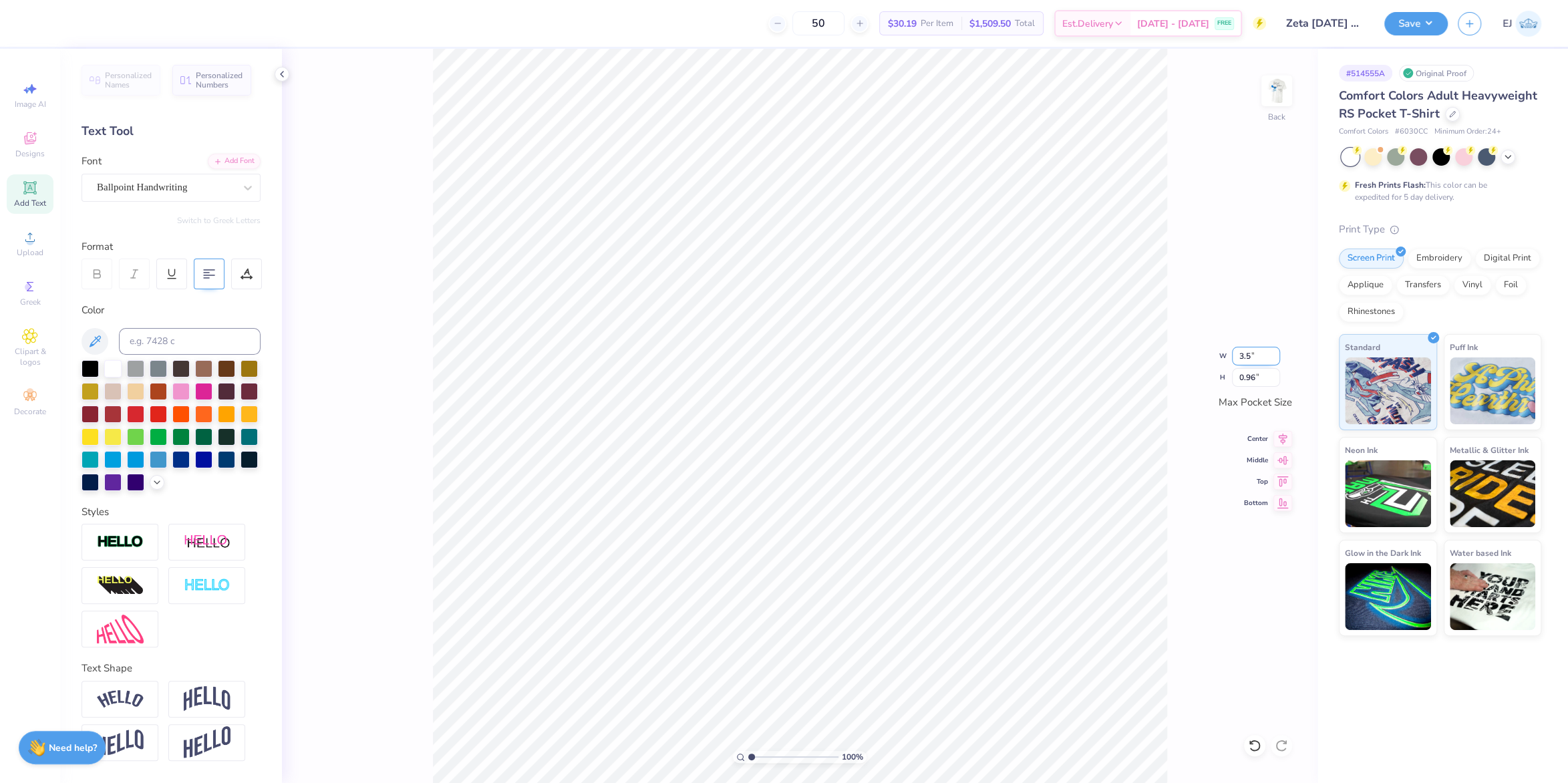
type input "3.50"
type input "1.68"
click at [41, 193] on div "Add Text" at bounding box center [30, 194] width 47 height 40
click at [86, 370] on div at bounding box center [90, 367] width 17 height 17
type input "3.44"
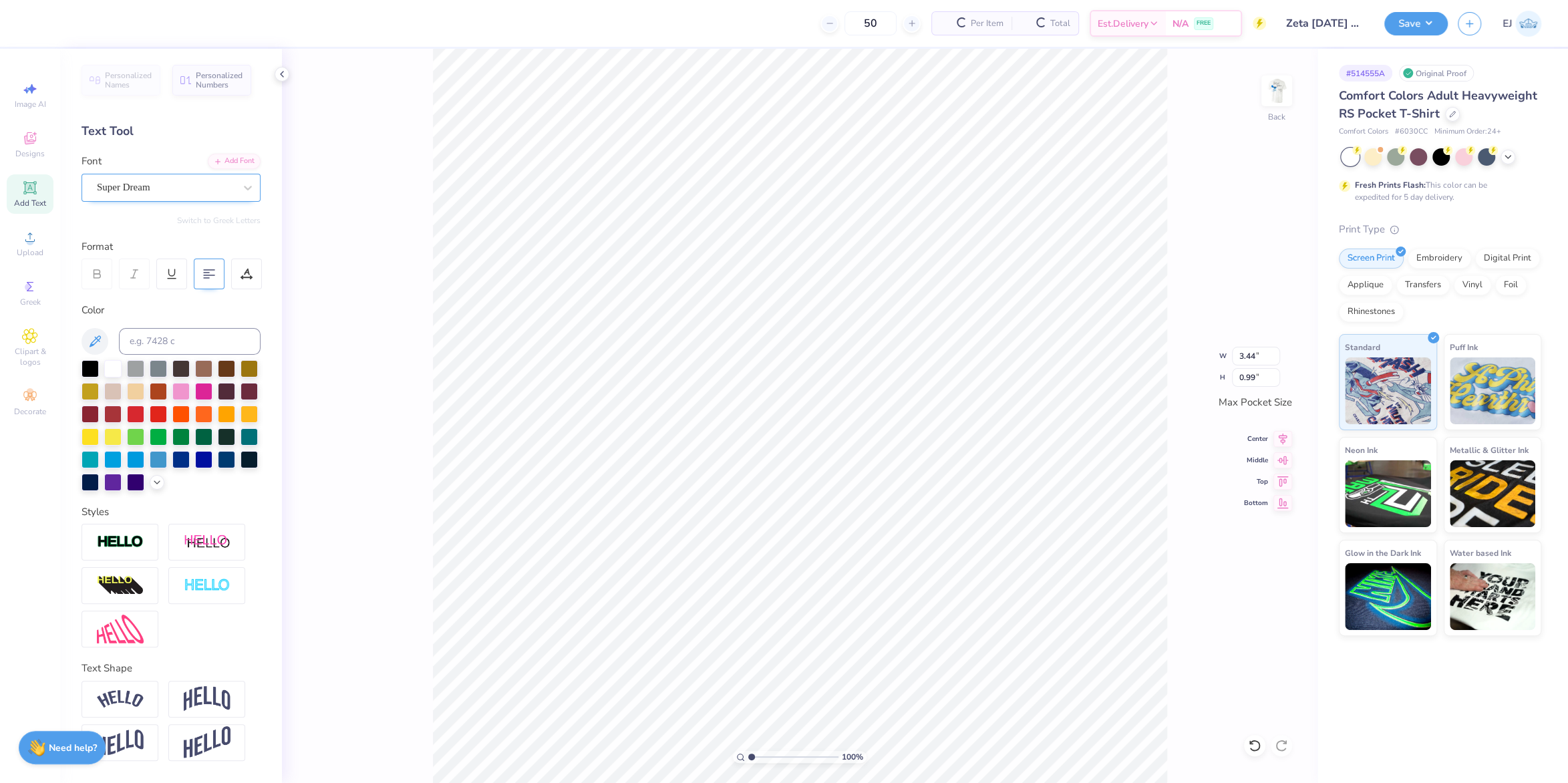
click at [200, 194] on div "Super Dream" at bounding box center [166, 187] width 140 height 21
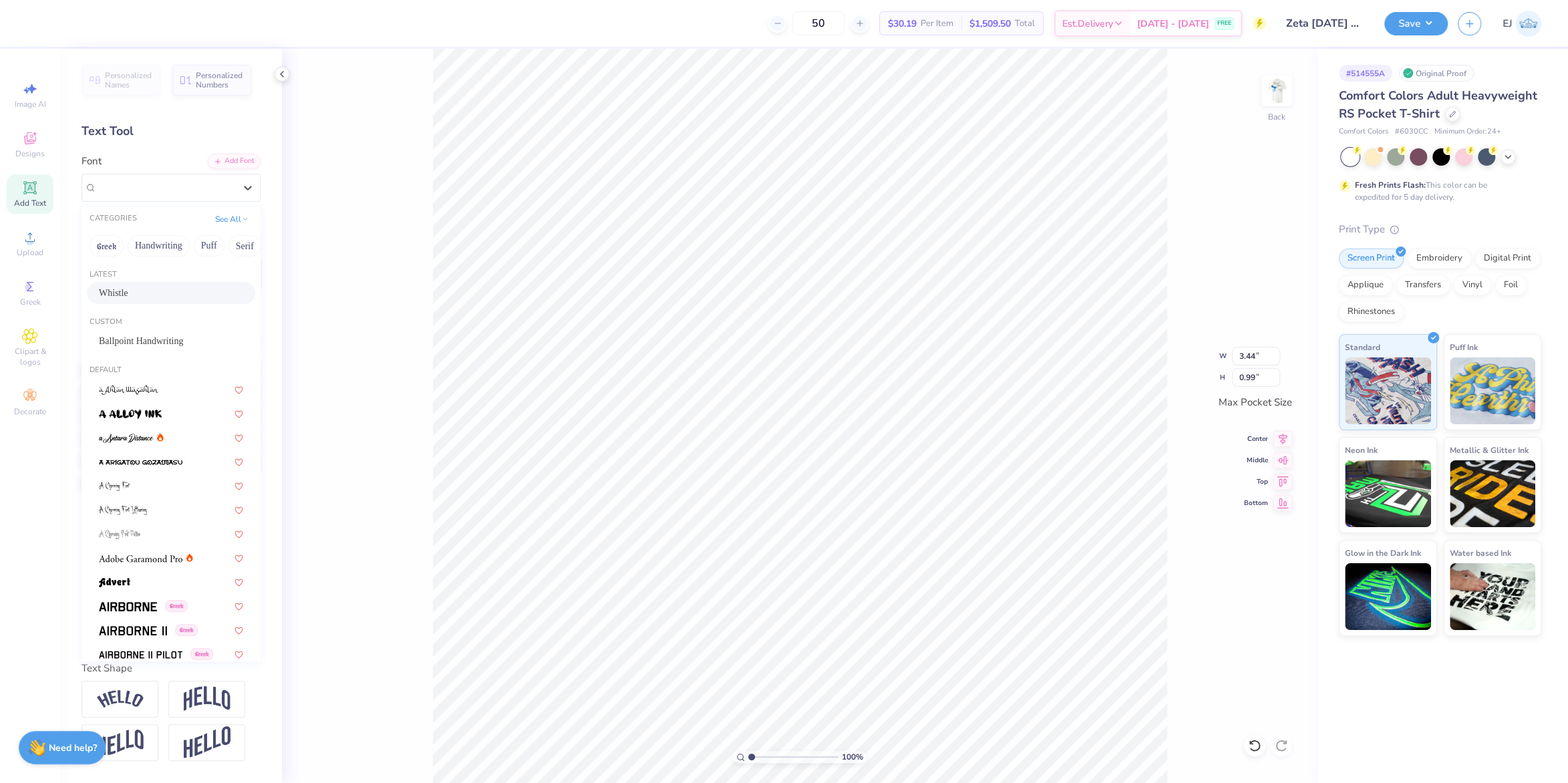
click at [161, 292] on div "Whistle" at bounding box center [170, 292] width 144 height 14
type input "1.66"
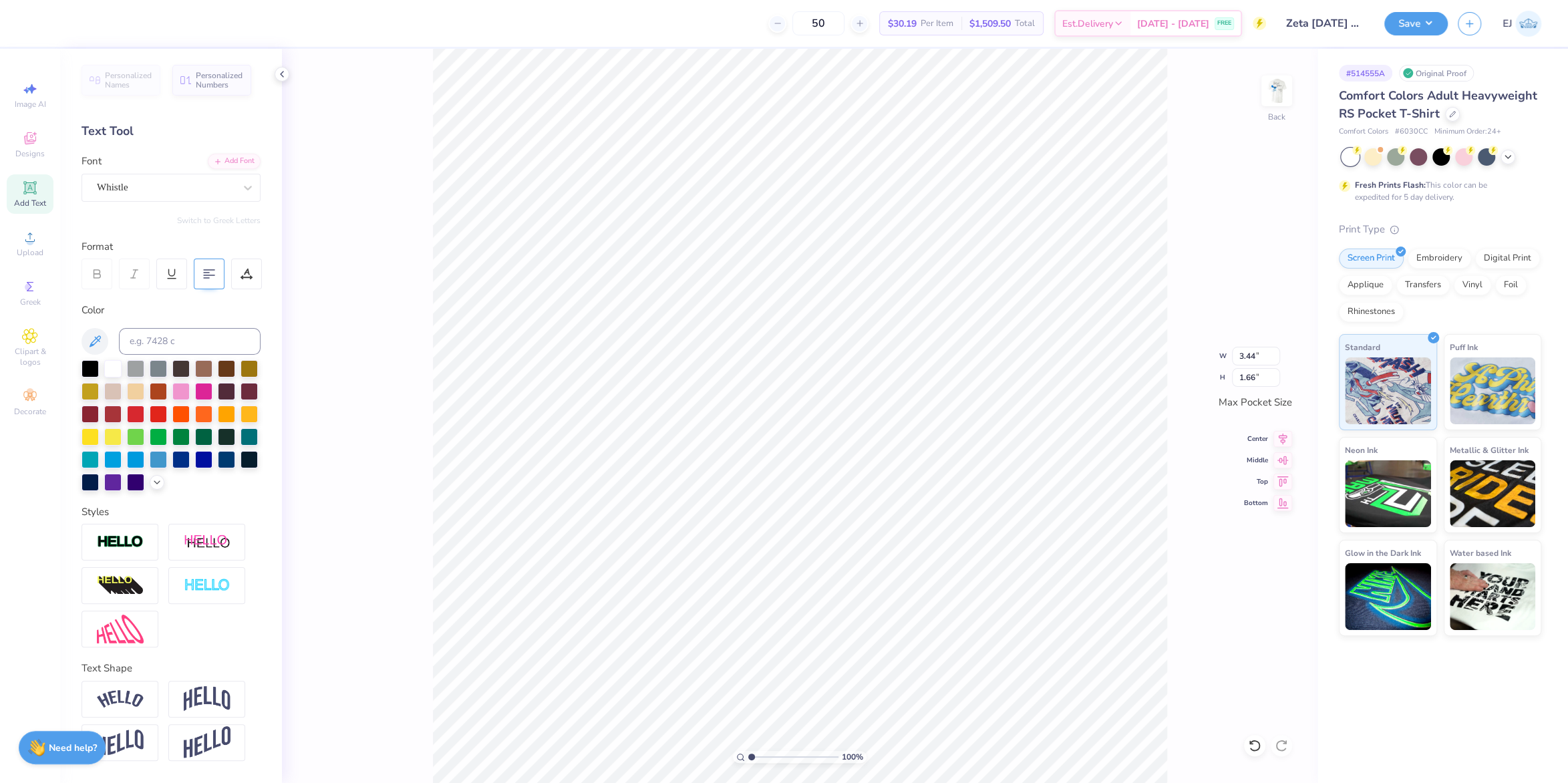
type textarea "fAMI"
type textarea "F"
type textarea "a"
type textarea "[DATE]"
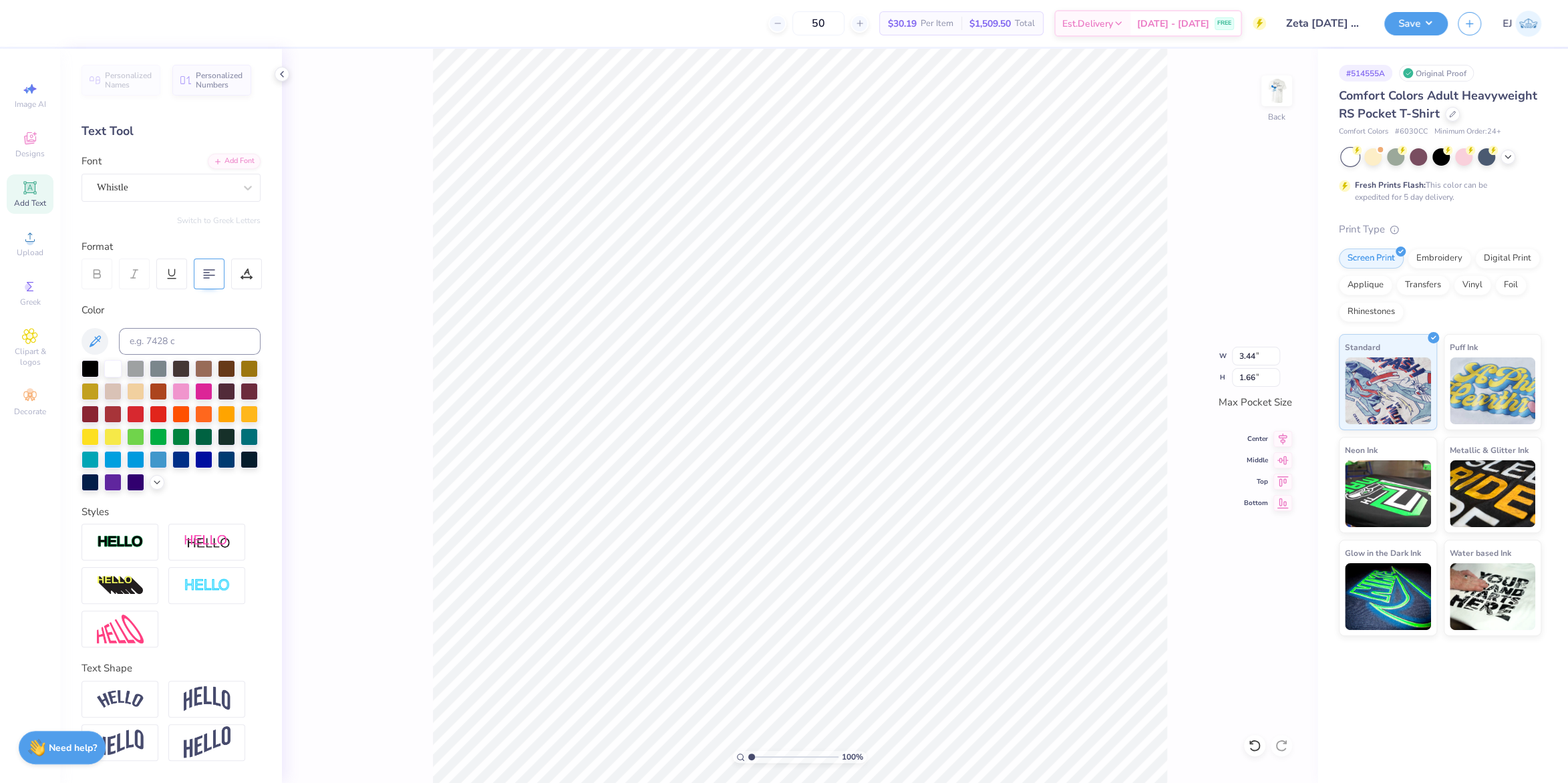
type input "1.54"
type input "3.04"
type input "1.36"
click at [1244, 354] on input "3.04" at bounding box center [1256, 356] width 48 height 19
type input "3.50"
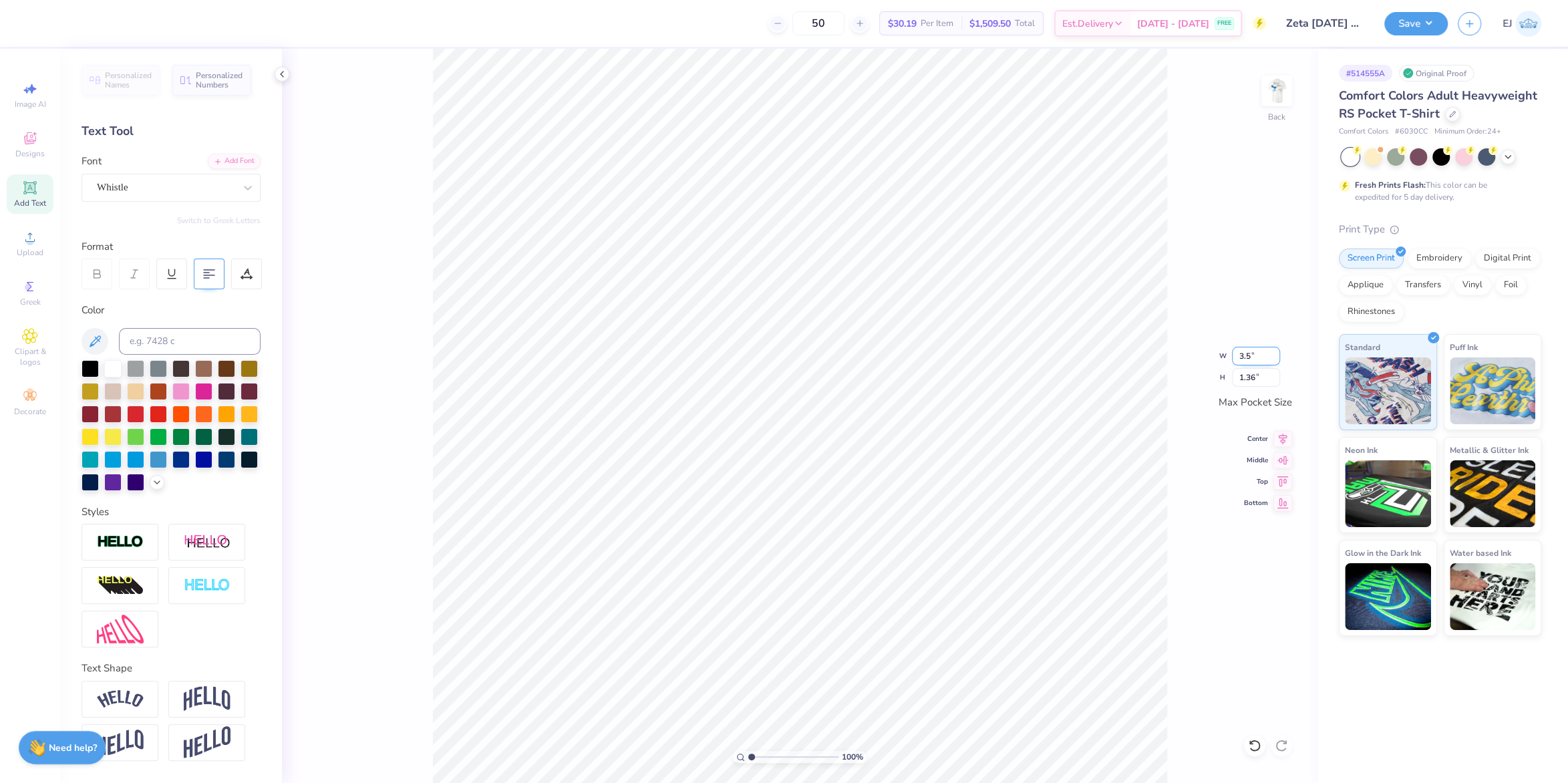
type input "1.57"
click at [1415, 18] on button "Save" at bounding box center [1416, 21] width 63 height 23
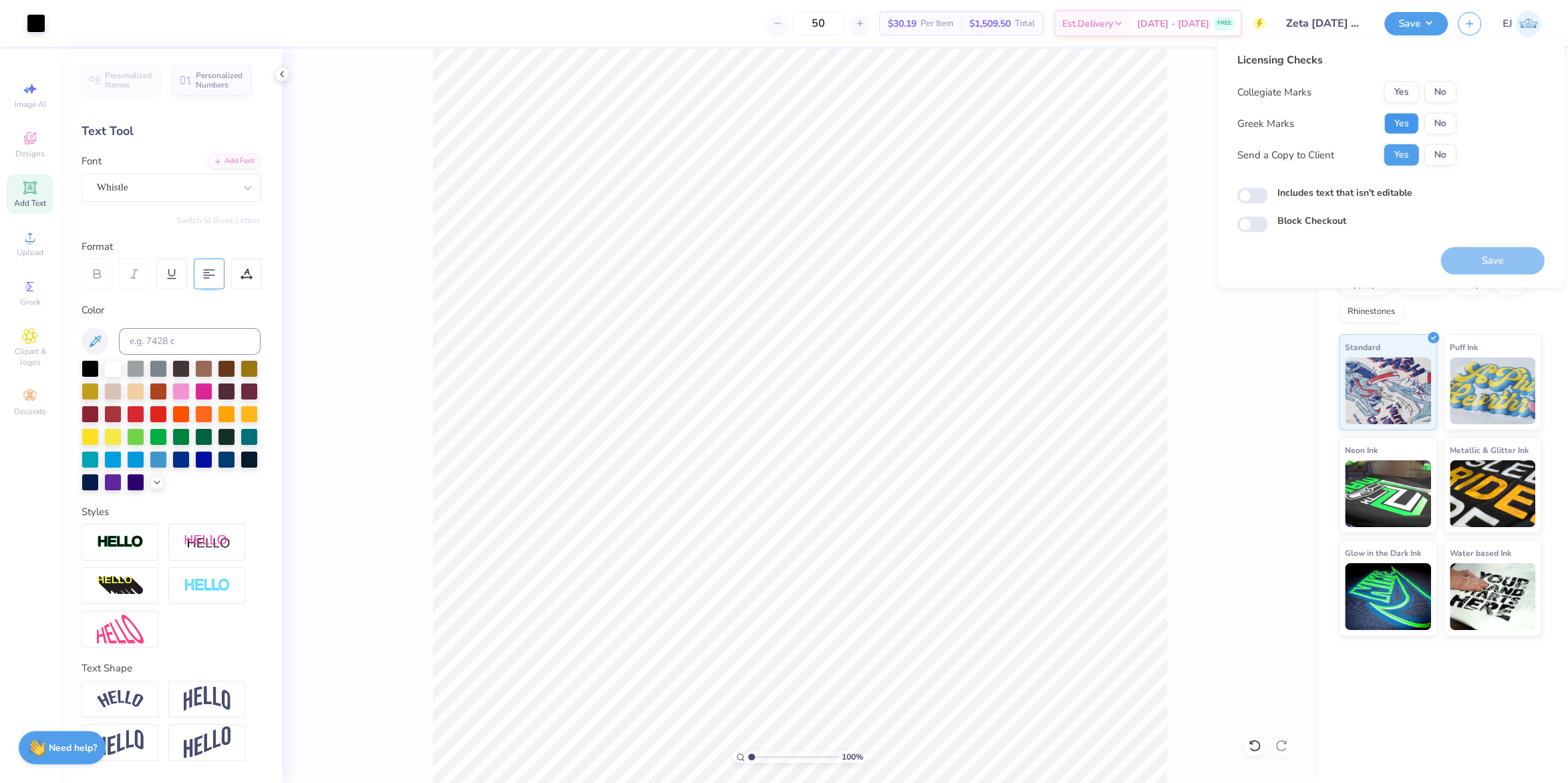
click at [1410, 120] on button "Yes" at bounding box center [1401, 124] width 35 height 21
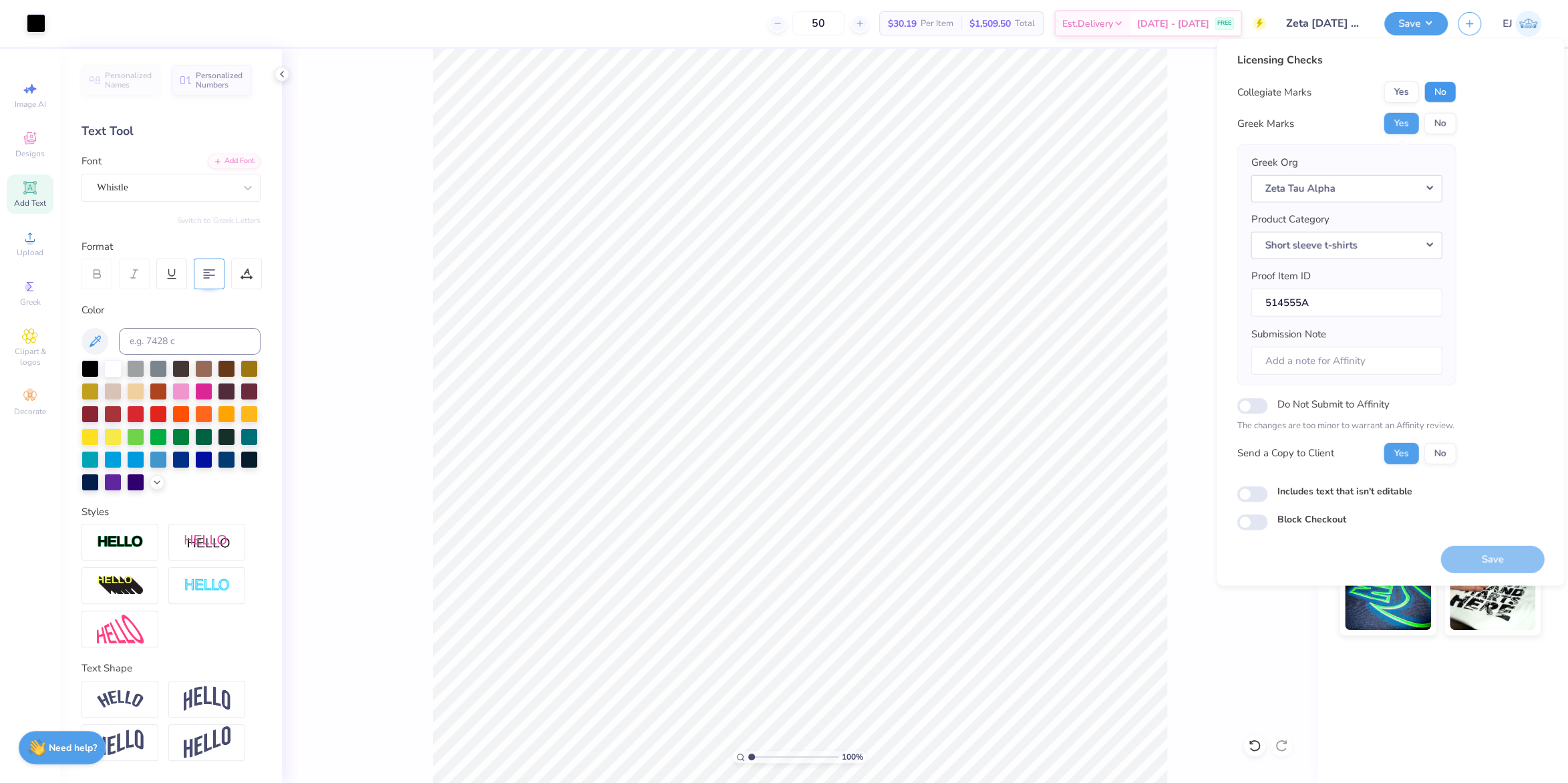
click at [1450, 96] on button "No" at bounding box center [1440, 92] width 32 height 21
drag, startPoint x: 1472, startPoint y: 546, endPoint x: 1472, endPoint y: 557, distance: 11.0
click at [1472, 548] on button "Save" at bounding box center [1492, 558] width 104 height 27
